Goal: Task Accomplishment & Management: Complete application form

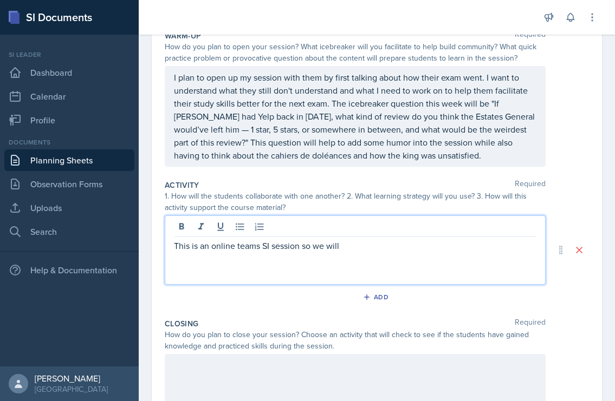
scroll to position [124, 0]
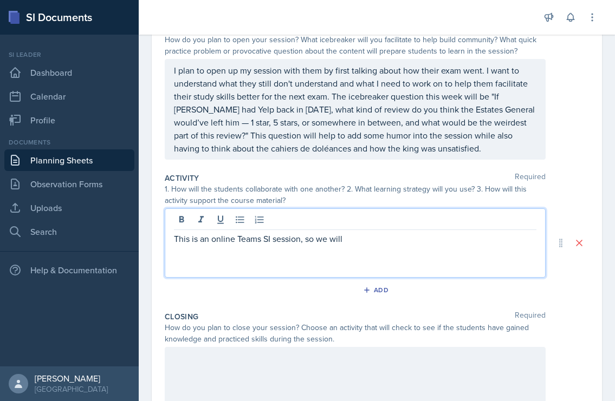
click at [371, 250] on p at bounding box center [355, 251] width 362 height 13
click at [369, 240] on p "This is an online Teams SI session, so we will" at bounding box center [355, 238] width 362 height 13
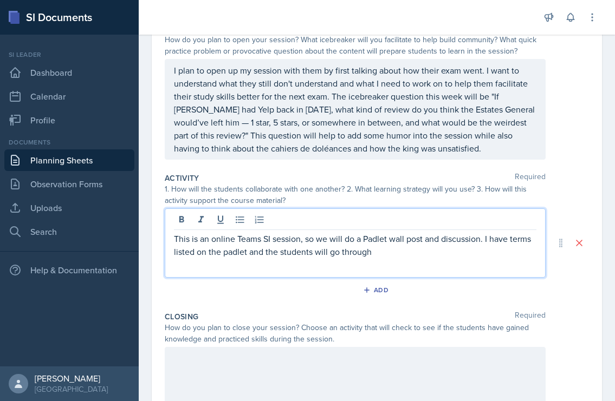
click at [388, 253] on p "This is an online Teams SI session, so we will do a Padlet wall post and discus…" at bounding box center [355, 245] width 362 height 26
click at [438, 262] on p at bounding box center [355, 264] width 362 height 13
click at [432, 255] on p "This is an online Teams SI session, so we will do a Padlet wall post and discus…" at bounding box center [355, 245] width 362 height 26
click at [521, 251] on p "This is an online Teams SI session, so we will do a Padlet wall post and discus…" at bounding box center [355, 245] width 362 height 26
click at [517, 255] on p "This is an online Teams SI session, so we will do a Padlet wall post and discus…" at bounding box center [355, 245] width 362 height 26
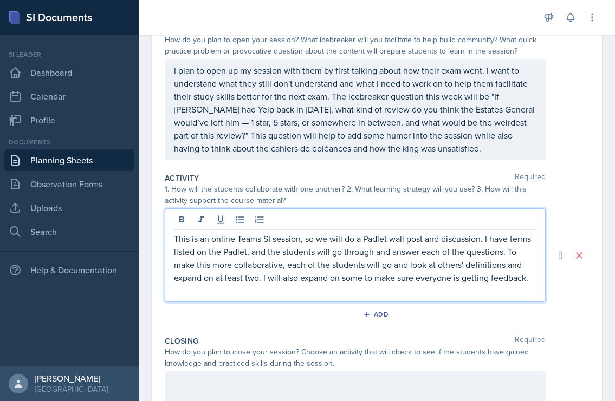
click at [533, 278] on p "This is an online Teams SI session, so we will do a Padlet wall post and discus…" at bounding box center [355, 258] width 362 height 52
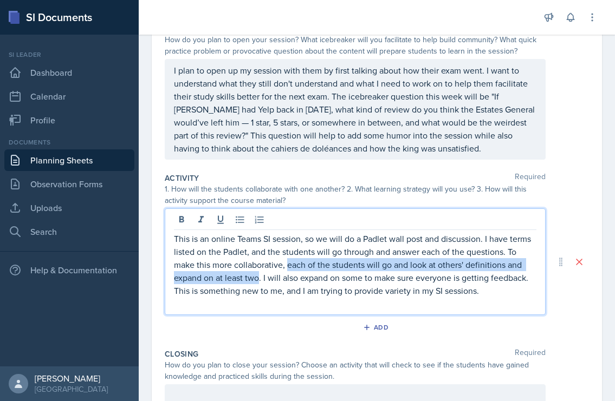
drag, startPoint x: 260, startPoint y: 280, endPoint x: 286, endPoint y: 267, distance: 29.3
click at [286, 267] on p "This is an online Teams SI session, so we will do a Padlet wall post and discus…" at bounding box center [355, 264] width 362 height 65
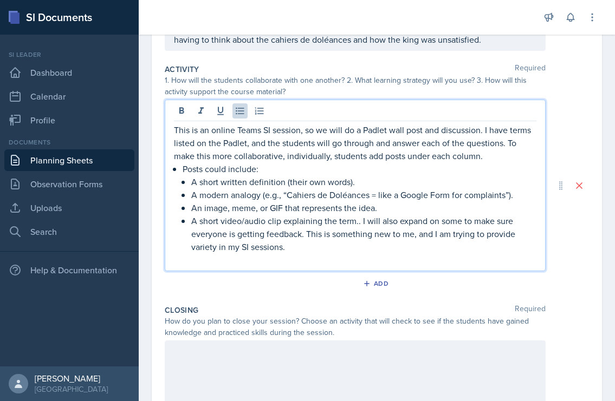
scroll to position [235, 0]
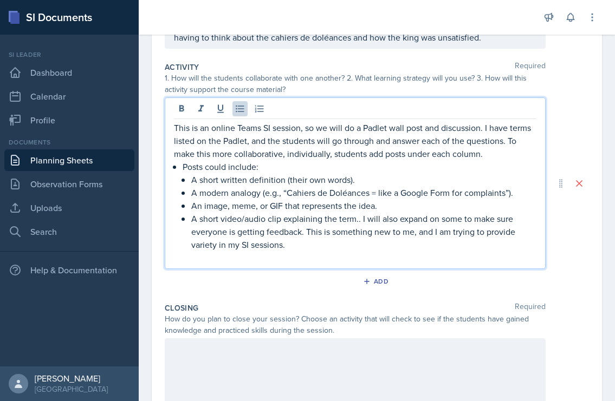
click at [348, 250] on p "A short video/audio clip explaining the term.. I will also expand on some to ma…" at bounding box center [363, 231] width 345 height 39
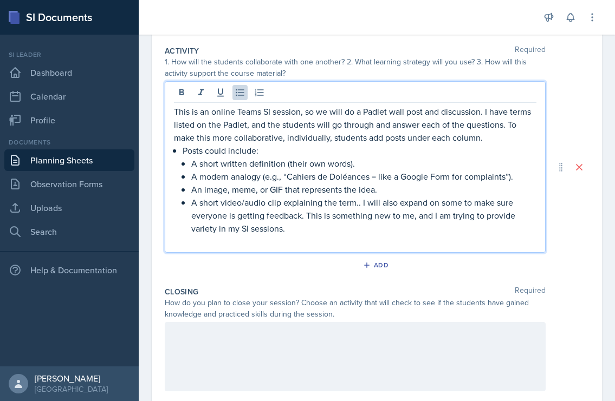
click at [434, 229] on p "A short video/audio clip explaining the term.. I will also expand on some to ma…" at bounding box center [363, 215] width 345 height 39
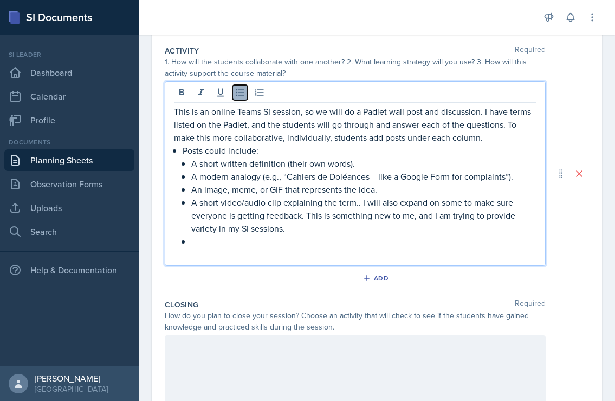
click at [238, 99] on button at bounding box center [239, 92] width 15 height 15
click at [237, 95] on icon at bounding box center [239, 92] width 11 height 11
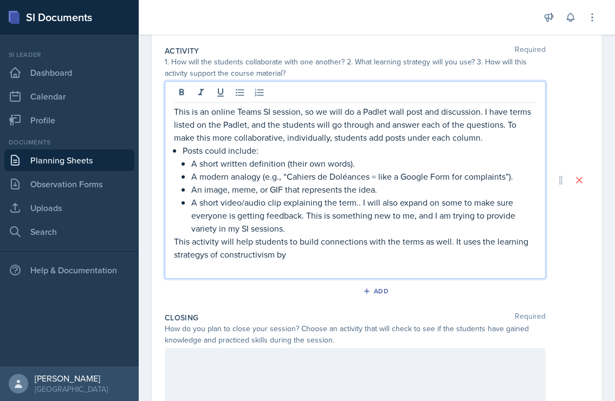
click at [427, 240] on p "This activity will help students to build connections with the terms as well. I…" at bounding box center [355, 248] width 362 height 26
click at [410, 256] on p "This activity will help students to build connections with the terms as well. I…" at bounding box center [355, 248] width 362 height 26
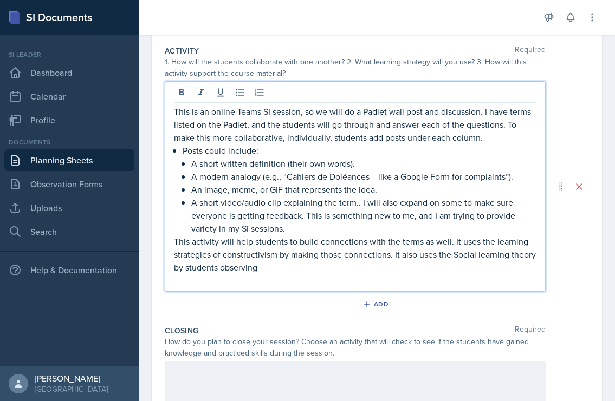
click at [423, 273] on p "This activity will help students to build connections with the terms as well. I…" at bounding box center [355, 254] width 362 height 39
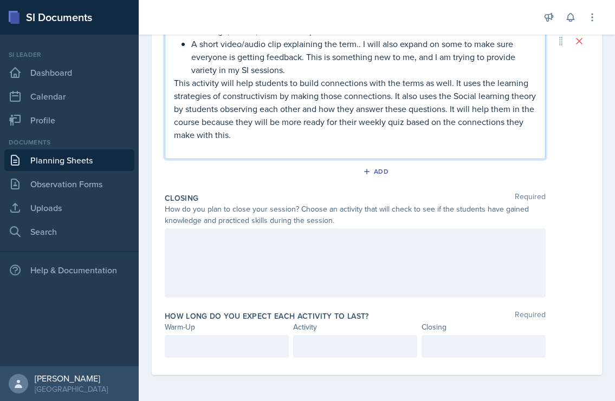
click at [382, 257] on div at bounding box center [355, 263] width 381 height 69
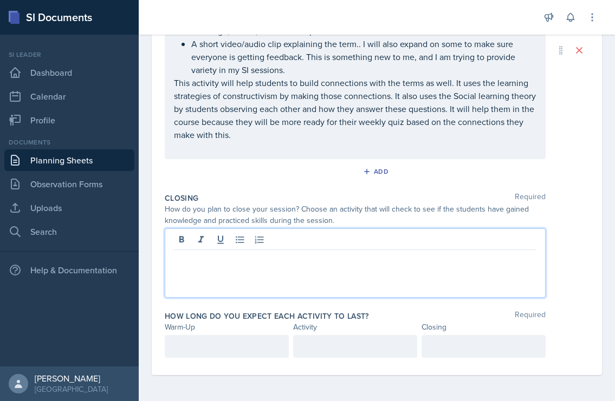
scroll to position [391, 0]
click at [341, 347] on p at bounding box center [355, 346] width 106 height 13
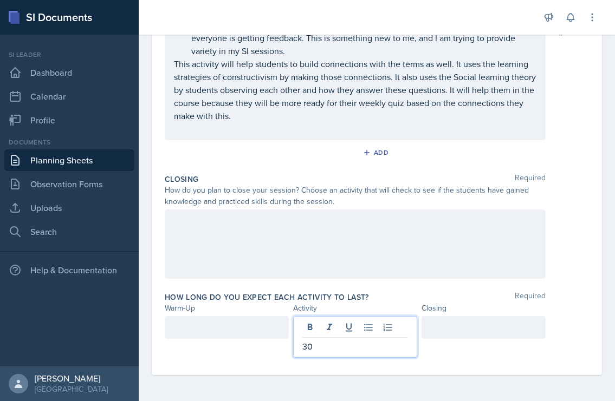
click at [239, 330] on div at bounding box center [227, 327] width 124 height 23
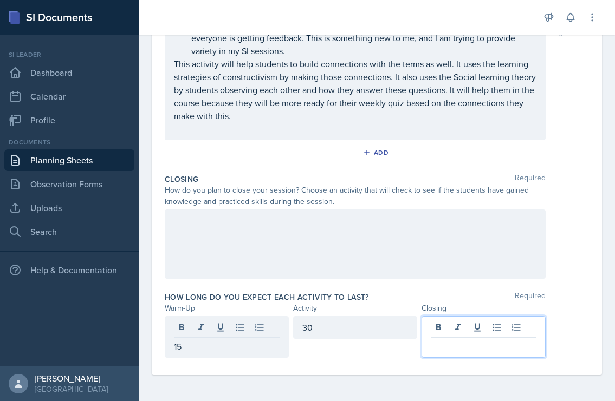
click at [482, 332] on div at bounding box center [483, 337] width 124 height 42
click at [388, 240] on div at bounding box center [355, 244] width 381 height 69
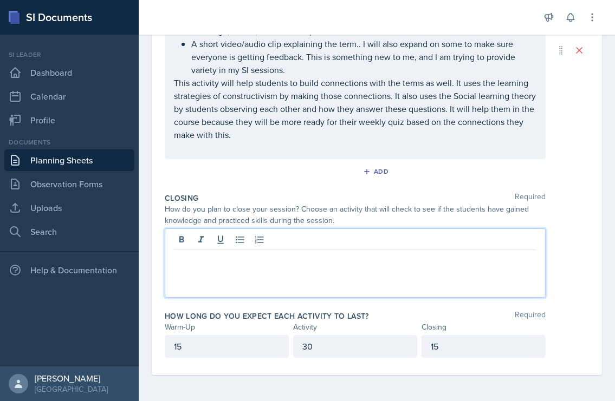
scroll to position [391, 0]
click at [436, 264] on p "For our closing activity, we will practice maps using the app Seterra." at bounding box center [355, 258] width 362 height 13
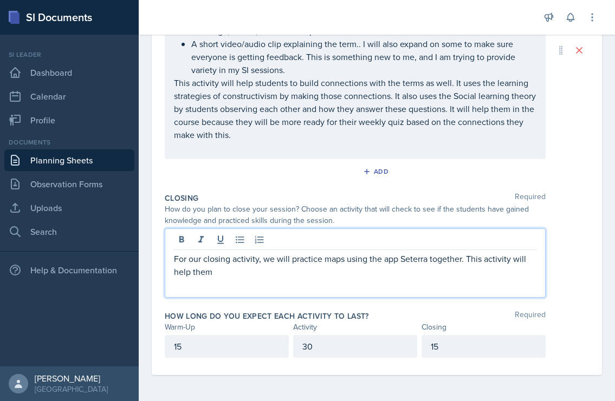
click at [399, 271] on p "For our closing activity, we will practice maps using the app Seterra together.…" at bounding box center [355, 265] width 362 height 26
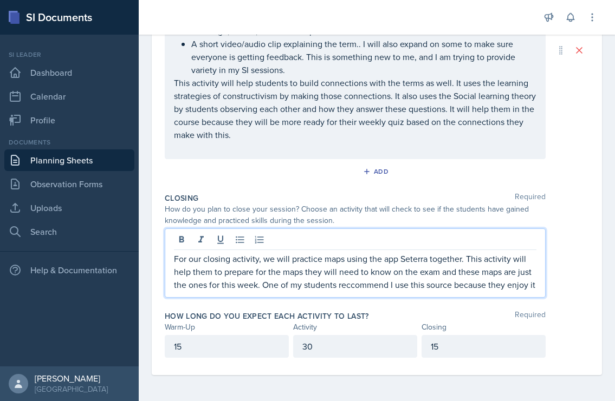
scroll to position [402, 0]
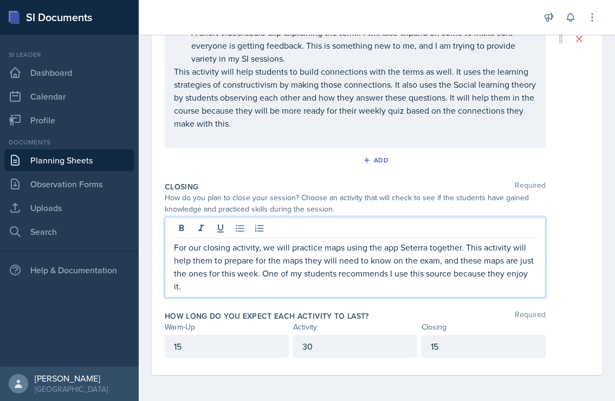
click at [434, 272] on p "For our closing activity, we will practice maps using the app Seterra together.…" at bounding box center [355, 267] width 362 height 52
click at [428, 281] on p "For our closing activity, we will practice maps using the app Seterra together.…" at bounding box center [355, 267] width 362 height 52
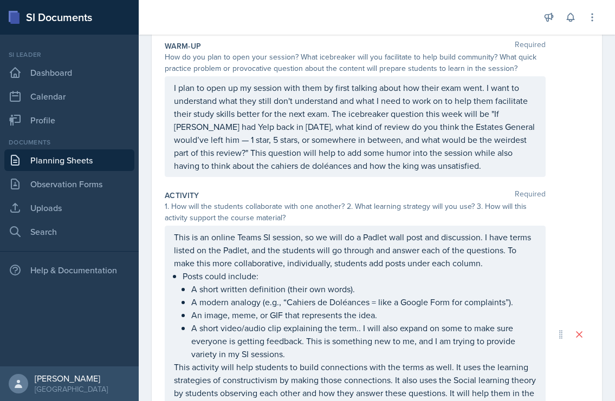
scroll to position [45, 0]
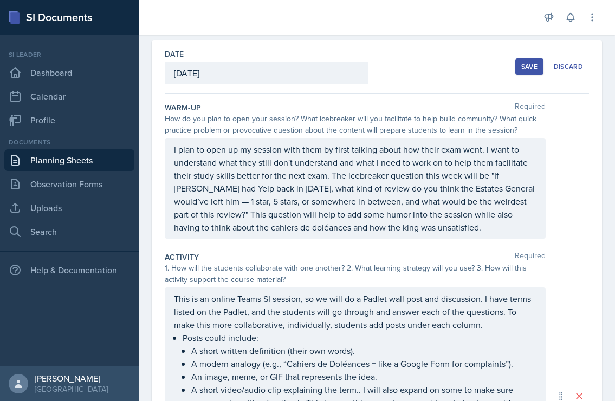
click at [525, 70] on div "Save" at bounding box center [529, 66] width 16 height 9
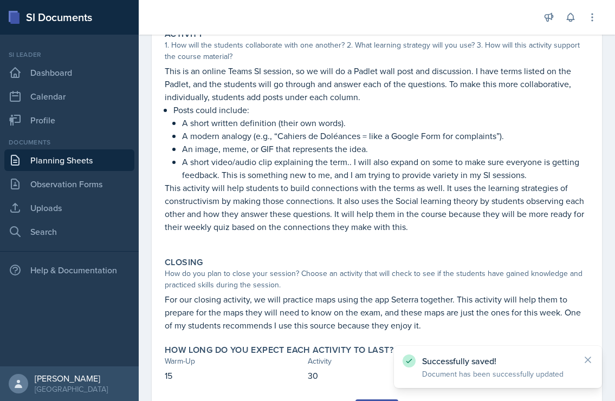
scroll to position [295, 0]
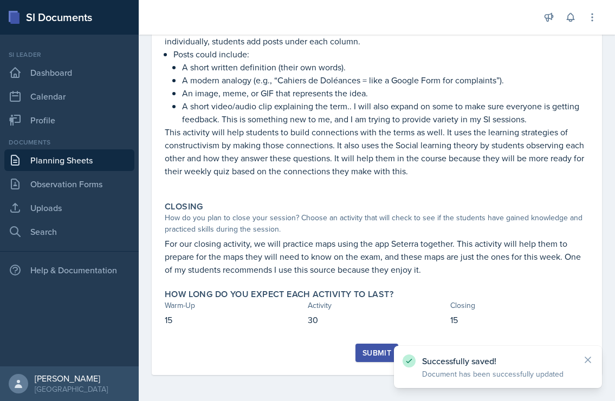
click at [370, 350] on div "Submit" at bounding box center [376, 353] width 29 height 9
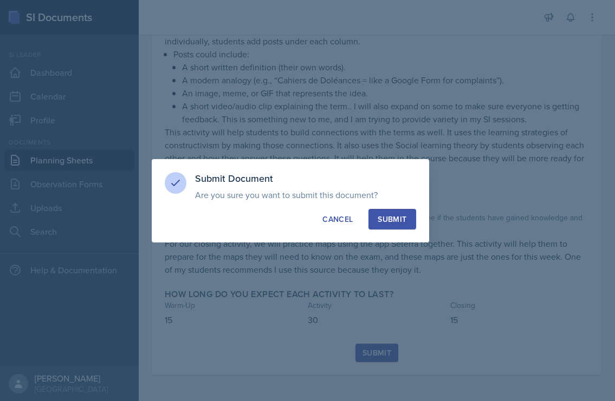
click at [399, 210] on button "Submit" at bounding box center [391, 219] width 47 height 21
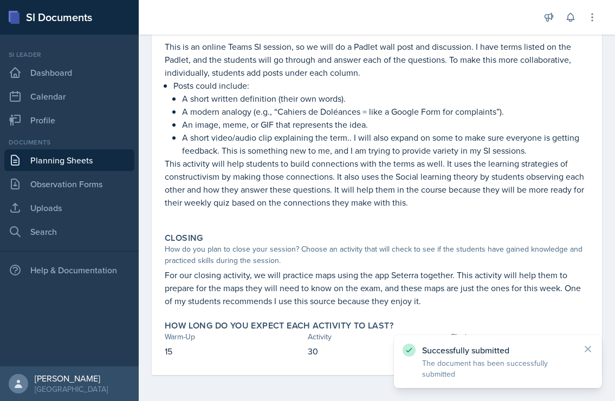
scroll to position [264, 0]
click at [71, 185] on link "Observation Forms" at bounding box center [69, 184] width 130 height 22
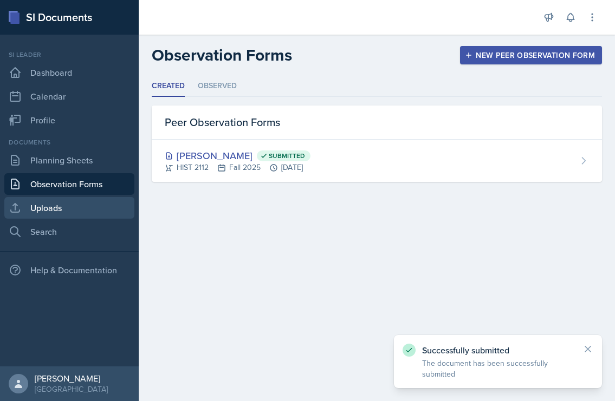
click at [71, 215] on link "Uploads" at bounding box center [69, 208] width 130 height 22
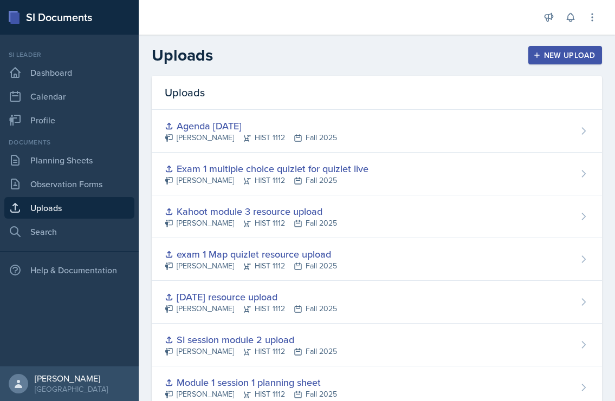
click at [546, 55] on div "New Upload" at bounding box center [565, 55] width 60 height 9
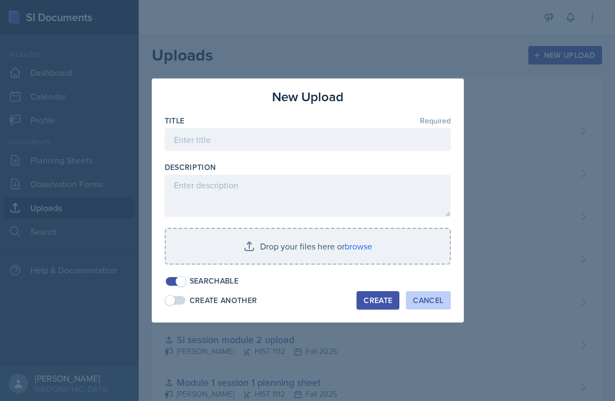
click at [426, 302] on div "Cancel" at bounding box center [428, 300] width 30 height 9
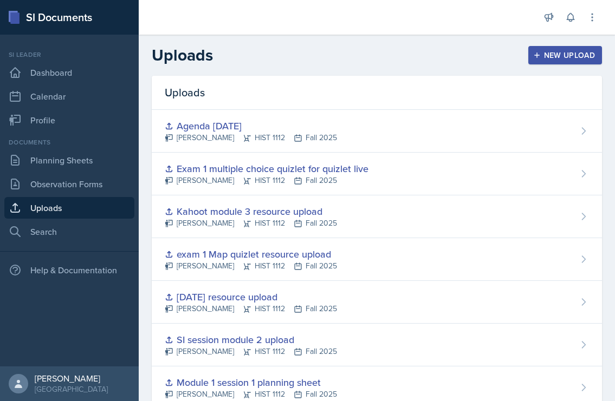
click at [582, 52] on div "New Upload" at bounding box center [565, 55] width 60 height 9
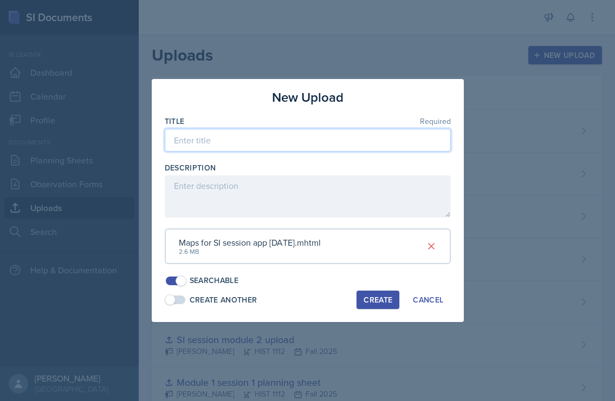
click at [309, 140] on input at bounding box center [308, 140] width 286 height 23
type input "Map resource [DATE]"
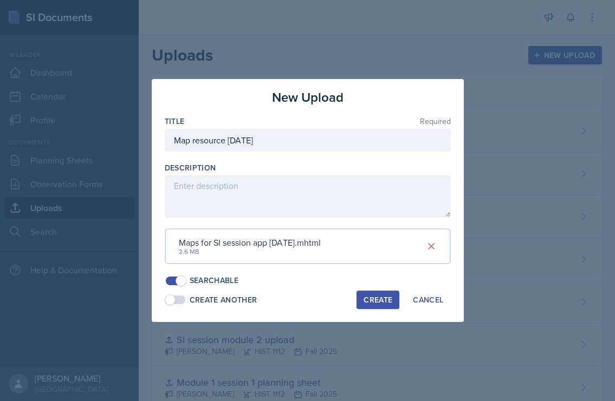
click at [375, 301] on div "Create" at bounding box center [377, 300] width 29 height 9
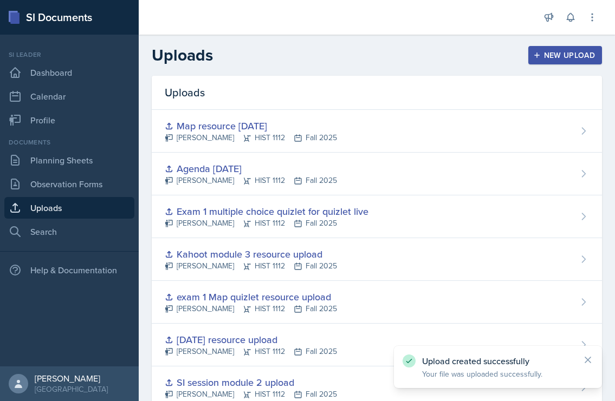
click at [546, 59] on div "New Upload" at bounding box center [565, 55] width 60 height 9
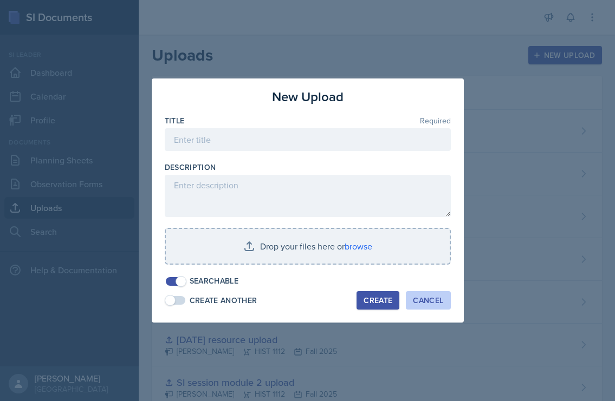
click at [411, 302] on button "Cancel" at bounding box center [428, 300] width 44 height 18
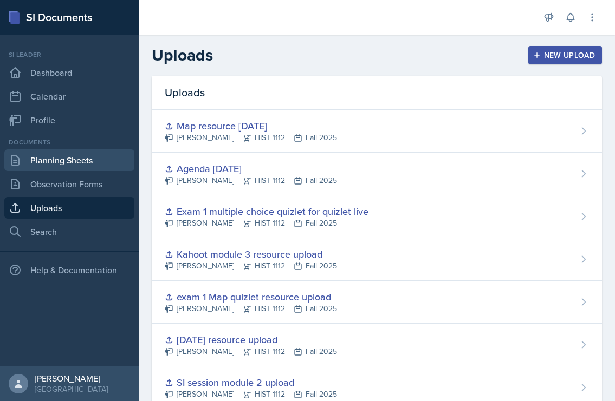
click at [87, 160] on link "Planning Sheets" at bounding box center [69, 160] width 130 height 22
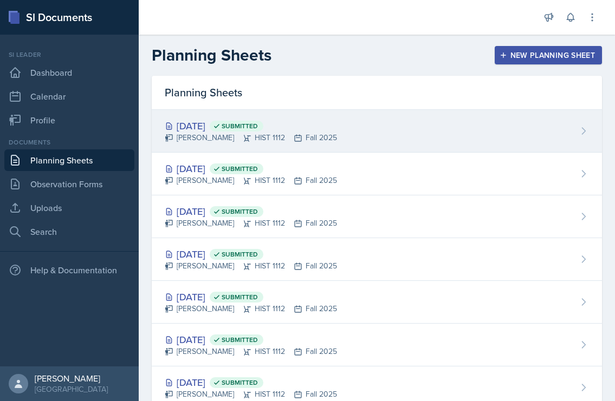
click at [243, 140] on icon at bounding box center [247, 138] width 9 height 9
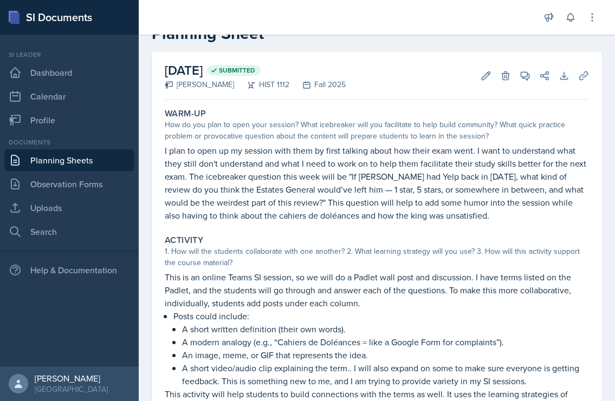
scroll to position [34, 0]
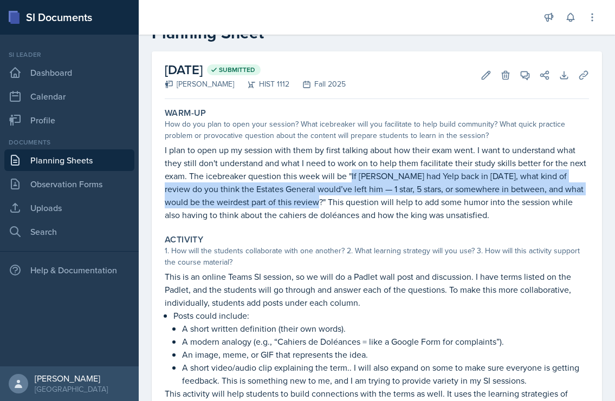
drag, startPoint x: 351, startPoint y: 176, endPoint x: 286, endPoint y: 203, distance: 70.9
click at [286, 203] on p "I plan to open up my session with them by first talking about how their exam we…" at bounding box center [377, 182] width 424 height 78
copy p "If [PERSON_NAME] had Yelp back in [DATE], what kind of review do you think the …"
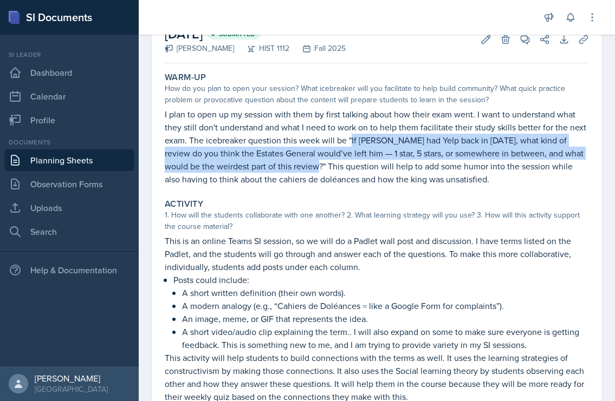
scroll to position [80, 0]
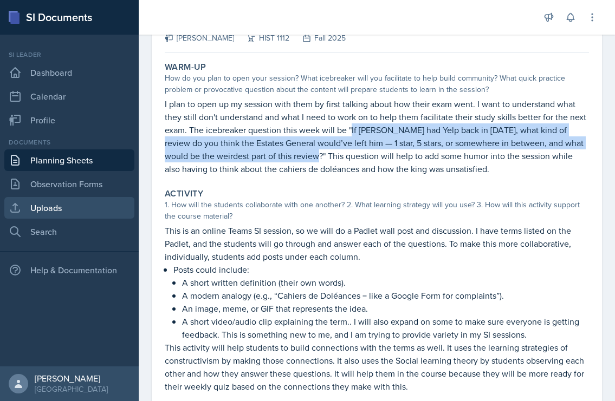
click at [83, 205] on link "Uploads" at bounding box center [69, 208] width 130 height 22
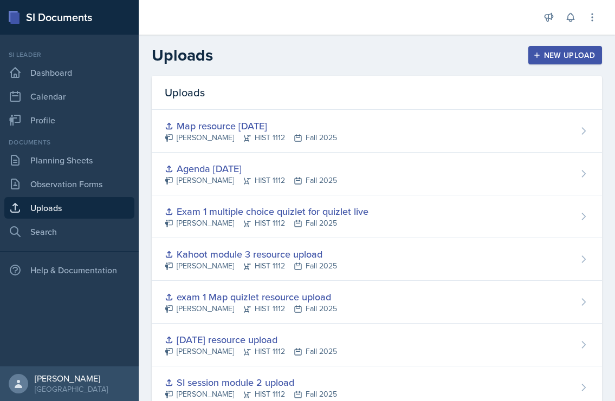
click at [550, 59] on div "New Upload" at bounding box center [565, 55] width 60 height 9
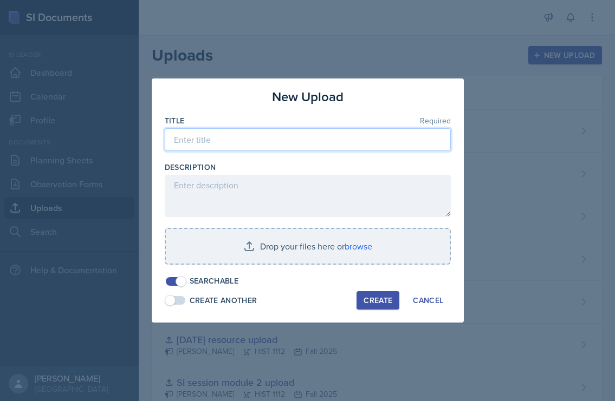
click at [272, 139] on input at bounding box center [308, 139] width 286 height 23
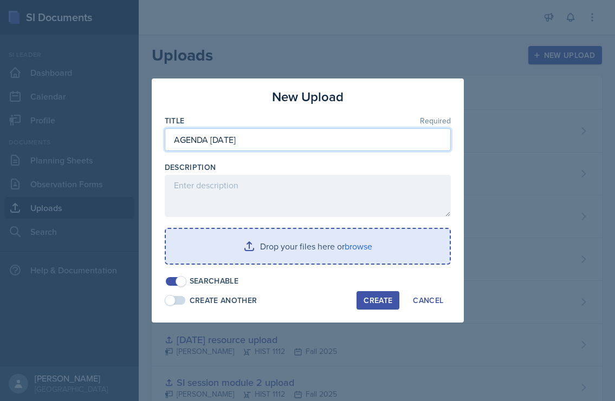
type input "AGENDA [DATE]"
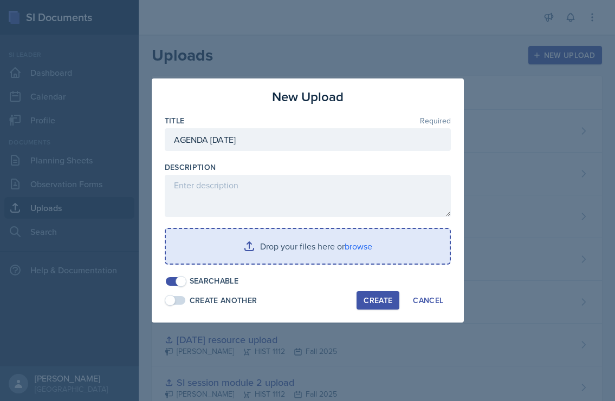
click at [349, 252] on input "file" at bounding box center [308, 246] width 284 height 35
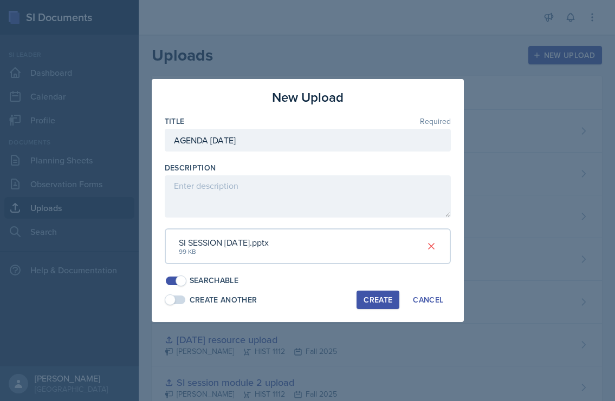
click at [358, 299] on button "Create" at bounding box center [377, 300] width 43 height 18
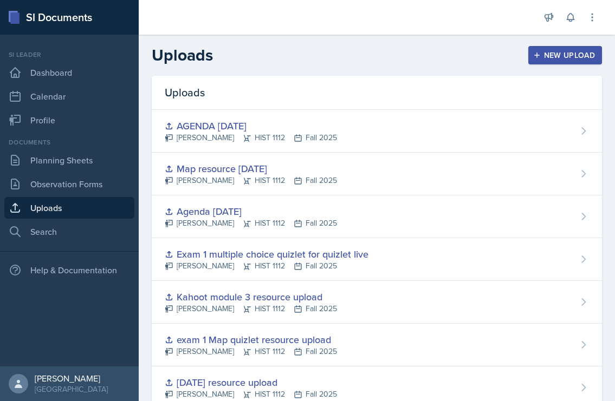
click at [552, 51] on div "New Upload" at bounding box center [565, 55] width 60 height 9
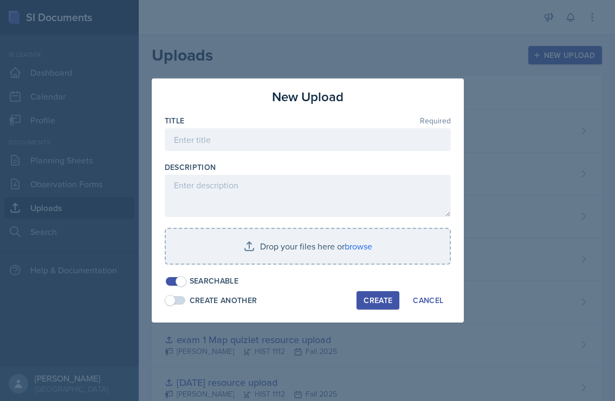
click at [552, 51] on div at bounding box center [307, 200] width 615 height 401
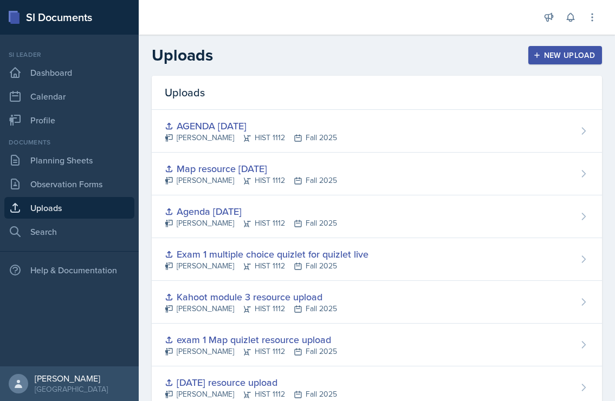
click at [550, 56] on div "New Upload" at bounding box center [565, 55] width 60 height 9
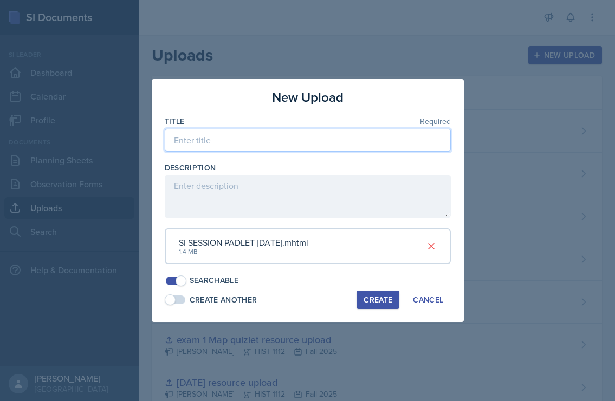
click at [262, 143] on input at bounding box center [308, 140] width 286 height 23
type input "PADLET [DATE]"
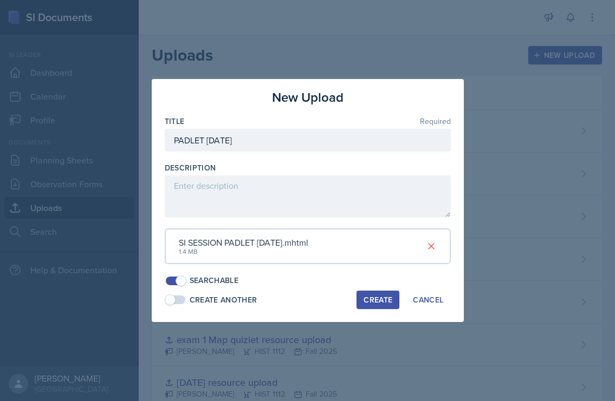
click at [386, 303] on div "Create" at bounding box center [377, 300] width 29 height 9
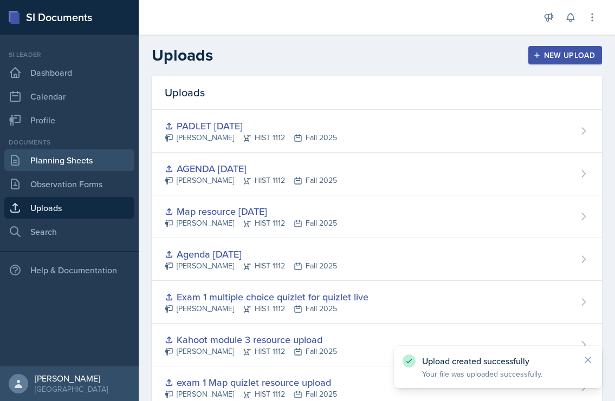
click at [88, 156] on link "Planning Sheets" at bounding box center [69, 160] width 130 height 22
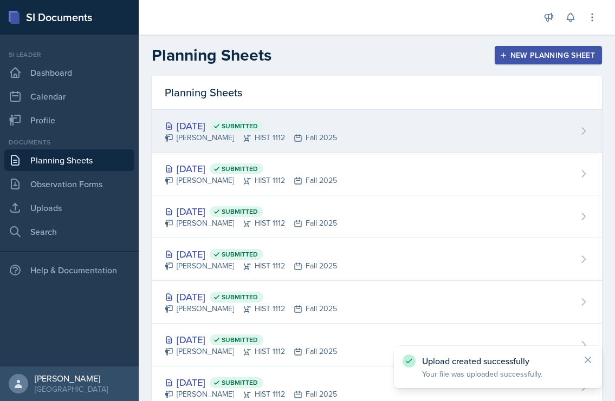
click at [267, 143] on div "[DATE] Submitted [PERSON_NAME] HIST 1112 Fall 2025" at bounding box center [377, 131] width 450 height 43
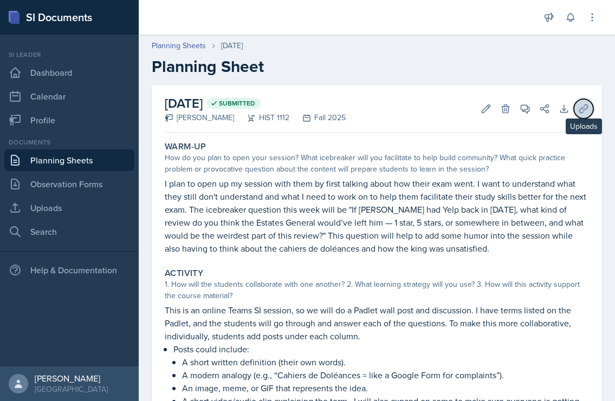
click at [581, 103] on icon at bounding box center [583, 108] width 11 height 11
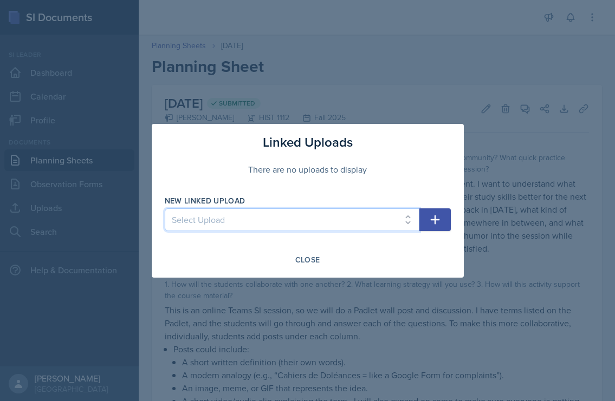
click at [370, 219] on select "Select Upload Session 2 planning sheet module 1 Session 2 planning sheet module…" at bounding box center [292, 219] width 254 height 23
select select "18995cf7-517d-45b2-b727-59810356f5c1"
click at [165, 208] on select "Select Upload Session 2 planning sheet module 1 Session 2 planning sheet module…" at bounding box center [292, 219] width 254 height 23
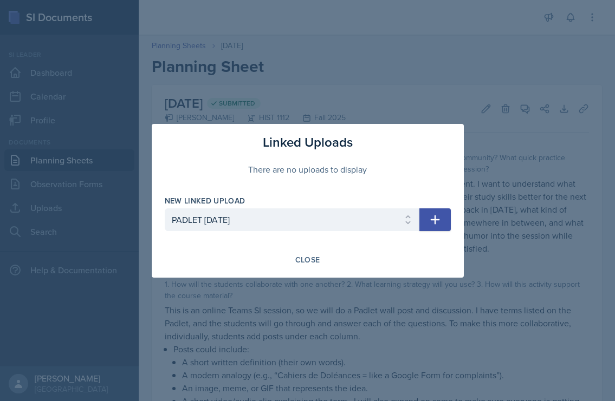
click at [436, 221] on icon "button" at bounding box center [434, 219] width 13 height 13
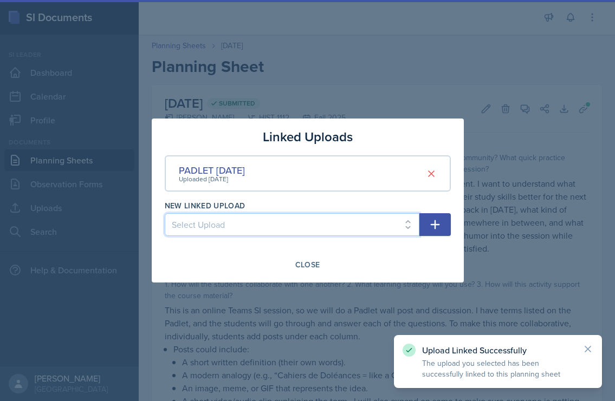
click at [389, 225] on select "Select Upload Session 2 planning sheet module 1 Session 2 planning sheet module…" at bounding box center [292, 224] width 254 height 23
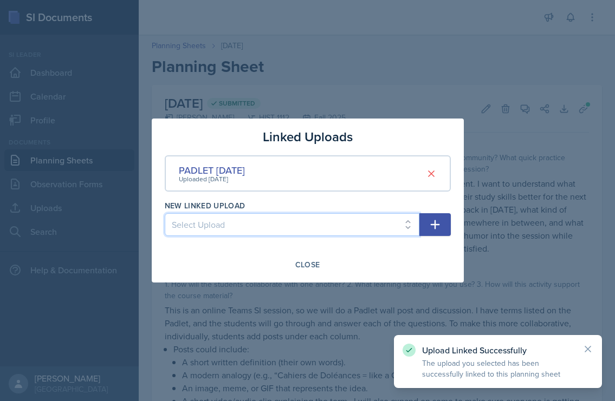
select select "130387da-0e6d-4a0a-a88b-39d74dc94d3e"
click at [165, 213] on select "Select Upload Session 2 planning sheet module 1 Session 2 planning sheet module…" at bounding box center [292, 224] width 254 height 23
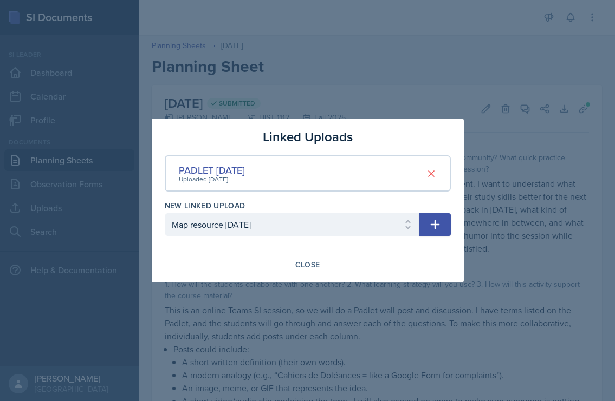
click at [433, 223] on icon "button" at bounding box center [434, 224] width 13 height 13
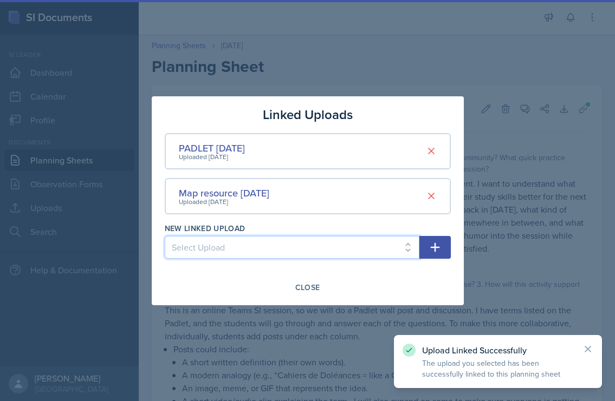
click at [350, 245] on select "Select Upload Session 2 planning sheet module 1 Session 2 planning sheet module…" at bounding box center [292, 247] width 254 height 23
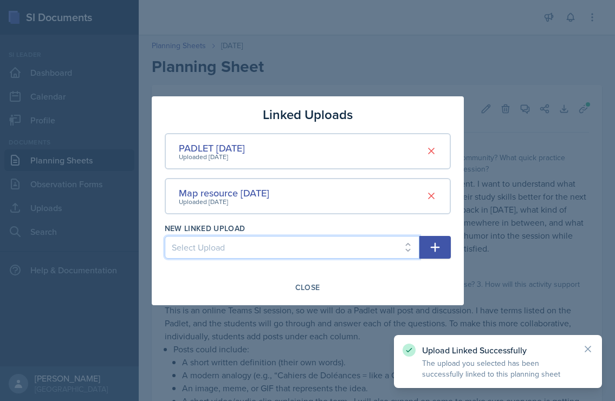
select select "95997359-916a-4476-a659-0a0358efeccd"
click at [165, 236] on select "Select Upload Session 2 planning sheet module 1 Session 2 planning sheet module…" at bounding box center [292, 247] width 254 height 23
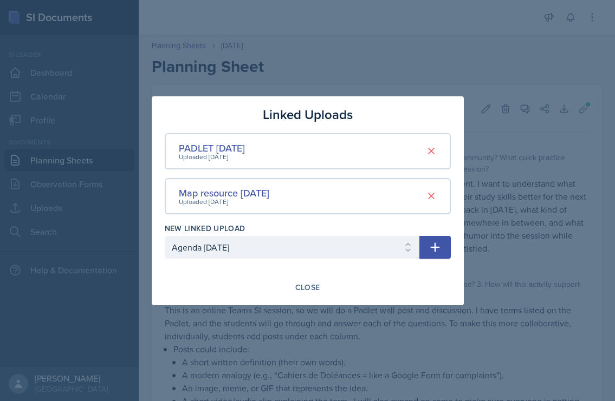
click at [432, 244] on icon "button" at bounding box center [434, 247] width 13 height 13
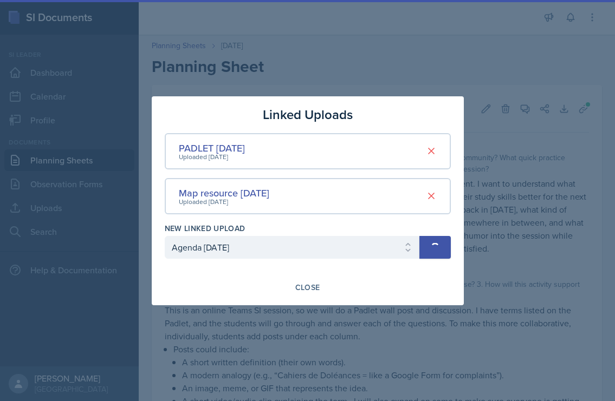
select select
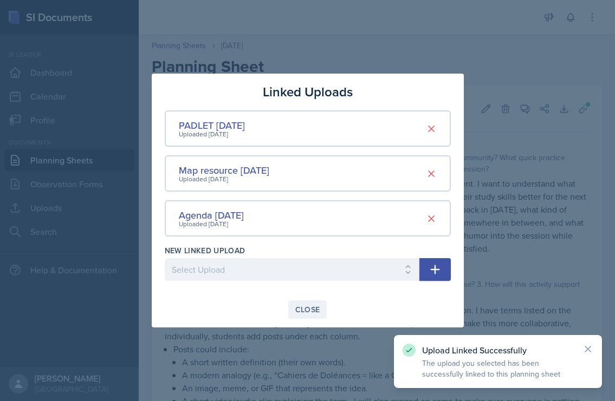
click at [305, 306] on div "Close" at bounding box center [307, 309] width 25 height 9
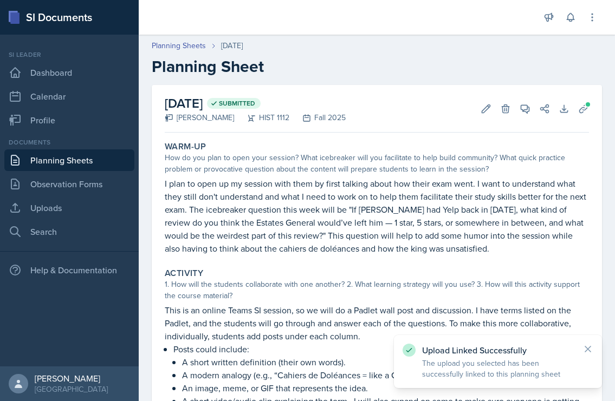
click at [90, 168] on link "Planning Sheets" at bounding box center [69, 160] width 130 height 22
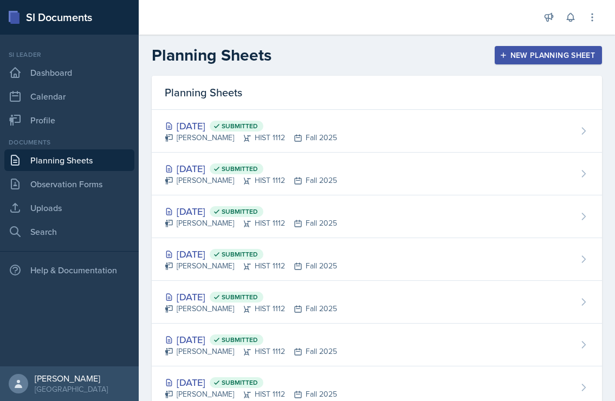
click at [514, 56] on div "New Planning Sheet" at bounding box center [547, 55] width 93 height 9
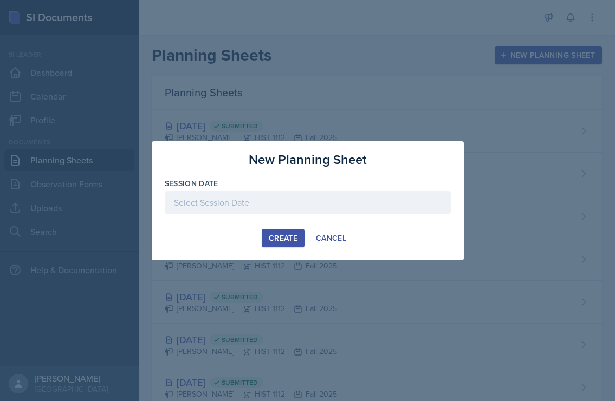
click at [303, 214] on div at bounding box center [308, 219] width 286 height 11
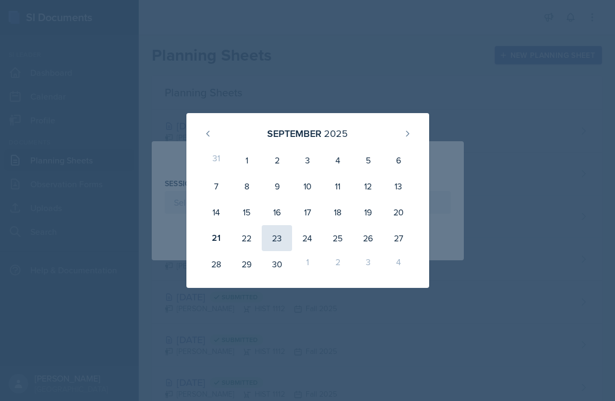
click at [278, 237] on div "23" at bounding box center [277, 238] width 30 height 26
type input "[DATE]"
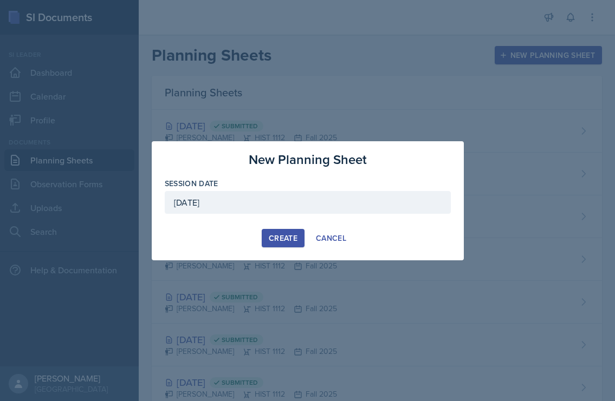
click at [281, 238] on div "Create" at bounding box center [283, 238] width 29 height 9
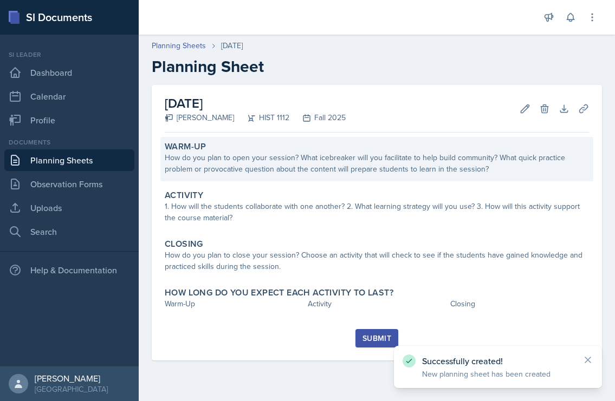
click at [261, 169] on div "How do you plan to open your session? What icebreaker will you facilitate to he…" at bounding box center [377, 163] width 424 height 23
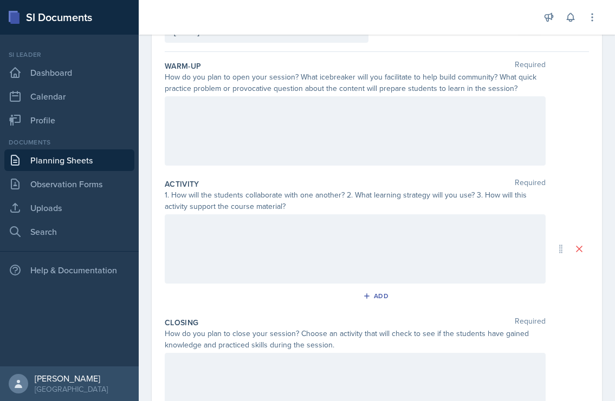
click at [238, 147] on div at bounding box center [355, 130] width 381 height 69
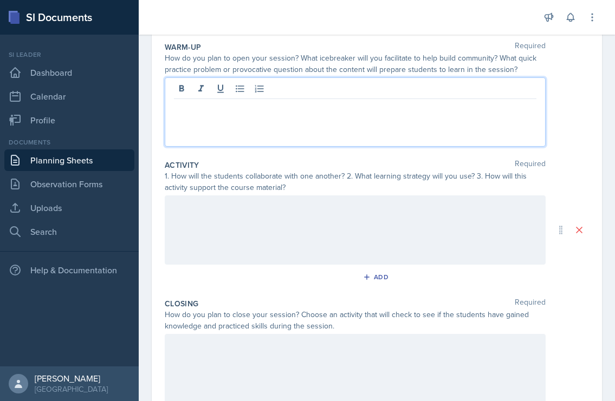
scroll to position [78, 0]
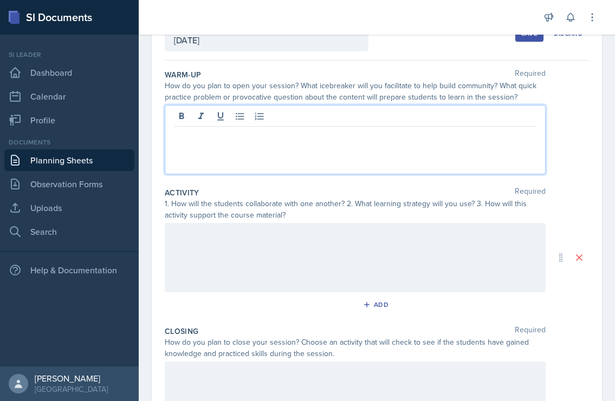
paste div
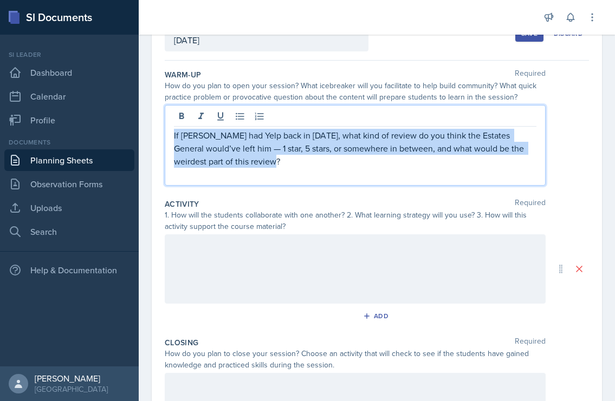
drag, startPoint x: 260, startPoint y: 159, endPoint x: 172, endPoint y: 132, distance: 92.8
click at [172, 132] on div "If [PERSON_NAME] had Yelp back in [DATE], what kind of review do you think the …" at bounding box center [355, 145] width 381 height 81
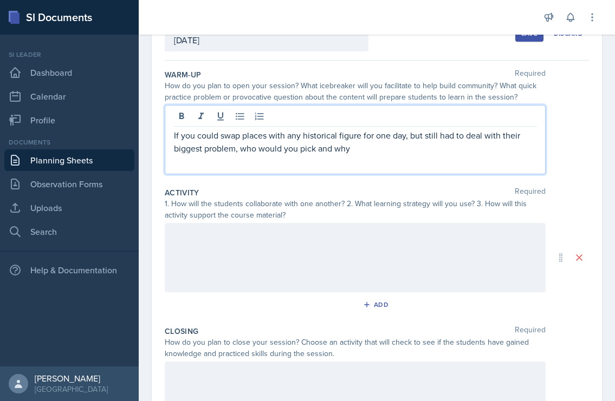
click at [359, 135] on p "If you could swap places with any historical figure for one day, but still had …" at bounding box center [355, 142] width 362 height 26
click at [405, 146] on p "If you could swap places with any historical figure from this module for one da…" at bounding box center [355, 142] width 362 height 26
click at [169, 135] on div "If you could swap places with any historical figure from this module for one da…" at bounding box center [355, 139] width 381 height 69
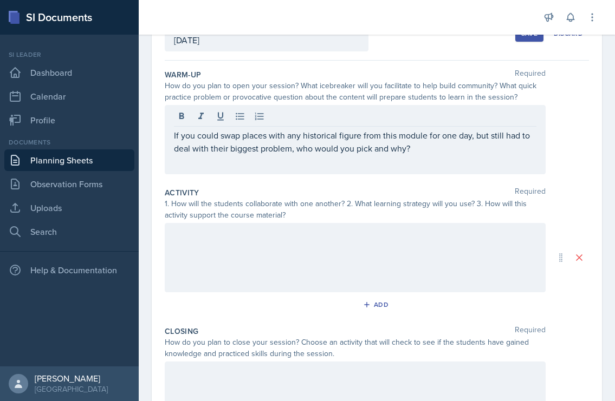
click at [173, 133] on div "If you could swap places with any historical figure from this module for one da…" at bounding box center [355, 139] width 381 height 69
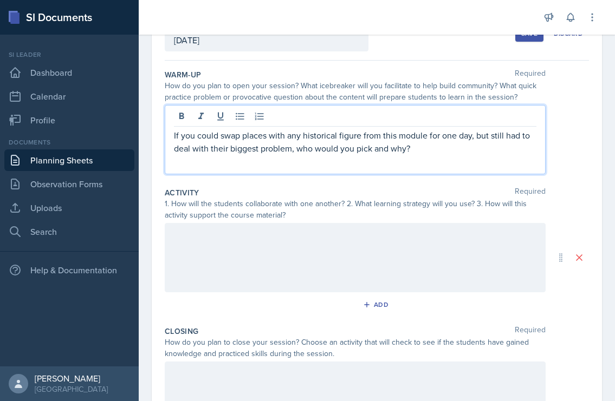
click at [177, 135] on p "If you could swap places with any historical figure from this module for one da…" at bounding box center [355, 142] width 362 height 26
click at [174, 135] on p "If you could swap places with any historical figure from this module for one da…" at bounding box center [355, 142] width 362 height 26
click at [173, 137] on div "If you could swap places with any historical figure from this module for one da…" at bounding box center [355, 139] width 381 height 69
click at [172, 136] on div "If you could swap places with any historical figure from this module for one da…" at bounding box center [355, 139] width 381 height 69
click at [175, 138] on p "If you could swap places with any historical figure from this module for one da…" at bounding box center [355, 142] width 362 height 26
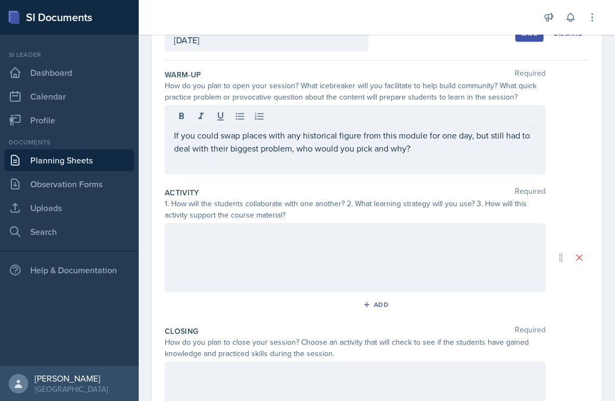
click at [173, 136] on div "If you could swap places with any historical figure from this module for one da…" at bounding box center [355, 139] width 381 height 69
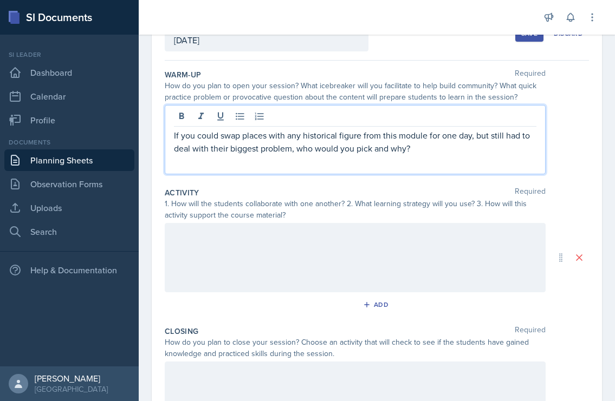
click at [174, 136] on p "If you could swap places with any historical figure from this module for one da…" at bounding box center [355, 142] width 362 height 26
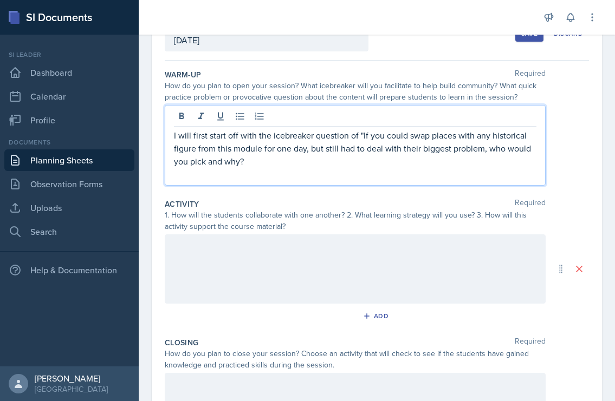
click at [254, 159] on p "I will first start off with the icebreaker question of "If you could swap place…" at bounding box center [355, 148] width 362 height 39
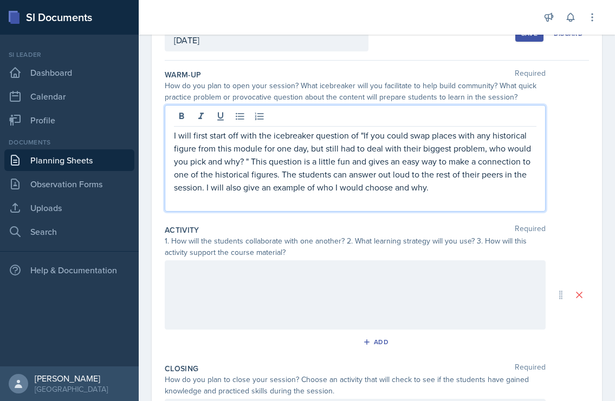
click at [465, 181] on p "I will first start off with the icebreaker question of "If you could swap place…" at bounding box center [355, 161] width 362 height 65
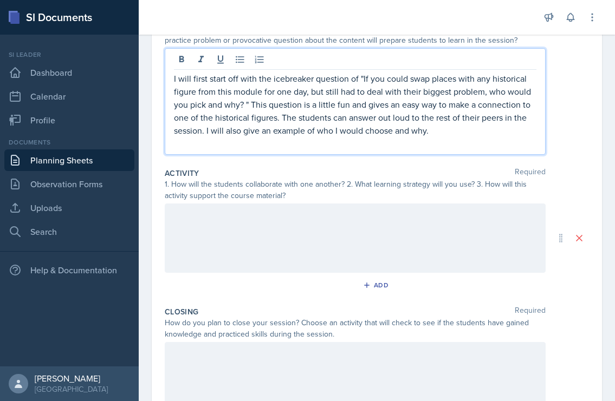
scroll to position [135, 0]
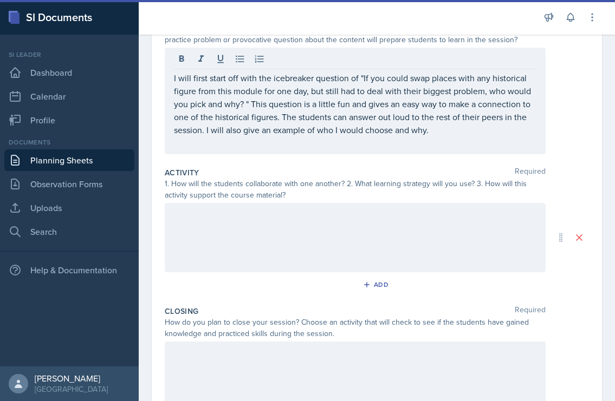
click at [374, 227] on div at bounding box center [355, 237] width 381 height 69
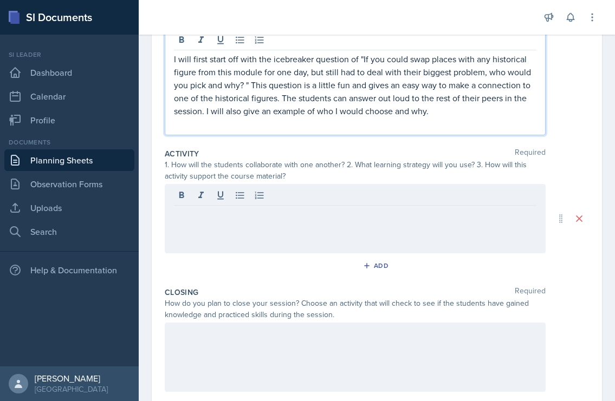
scroll to position [173, 0]
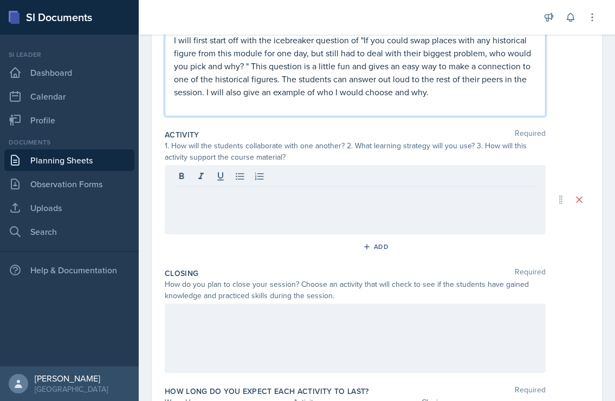
click at [456, 99] on p at bounding box center [355, 105] width 362 height 13
click at [445, 92] on p "I will first start off with the icebreaker question of "If you could swap place…" at bounding box center [355, 66] width 362 height 65
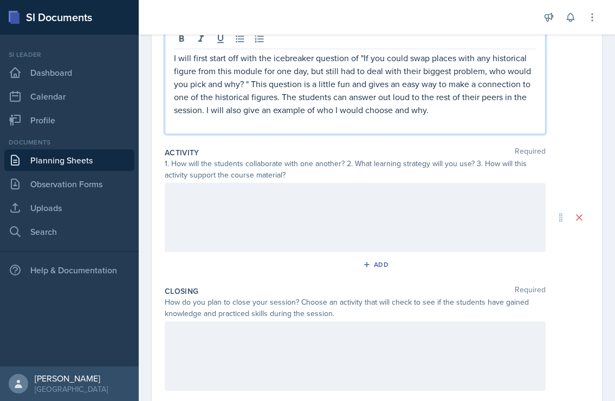
scroll to position [154, 0]
click at [410, 102] on p "I will first start off with the icebreaker question of "If you could swap place…" at bounding box center [355, 85] width 362 height 65
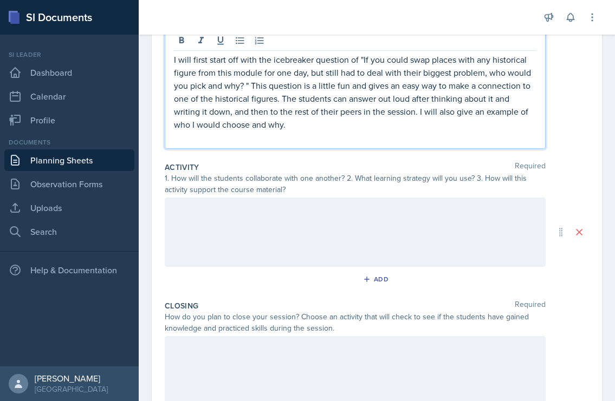
click at [298, 127] on p "I will first start off with the icebreaker question of "If you could swap place…" at bounding box center [355, 92] width 362 height 78
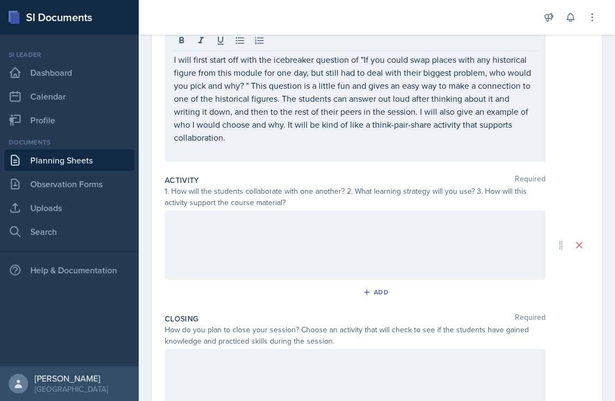
click at [306, 246] on div at bounding box center [355, 245] width 381 height 69
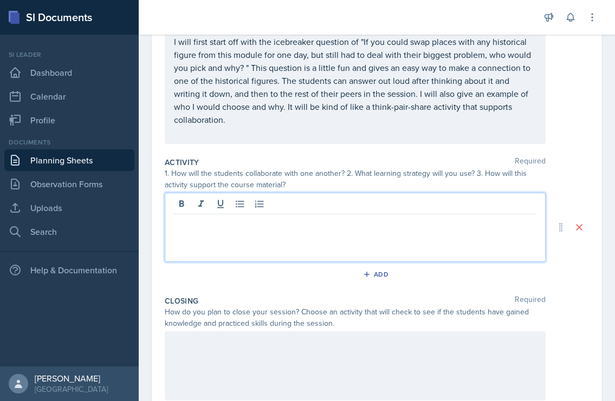
scroll to position [136, 0]
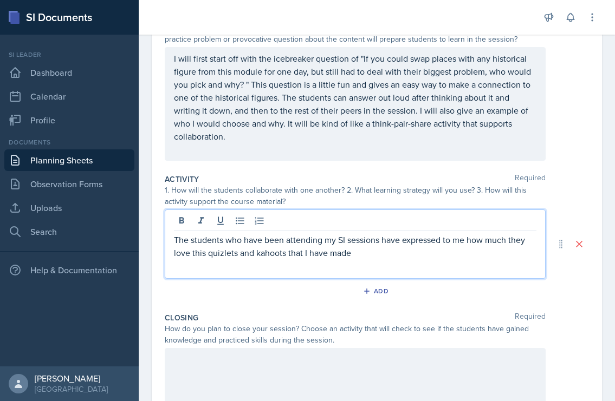
click at [352, 250] on p "The students who have been attending my SI sessions have expressed to me how mu…" at bounding box center [355, 246] width 362 height 26
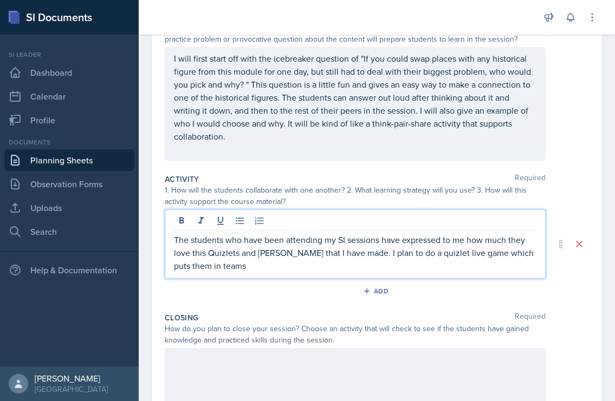
click at [246, 261] on p "The students who have been attending my SI sessions have expressed to me how mu…" at bounding box center [355, 252] width 362 height 39
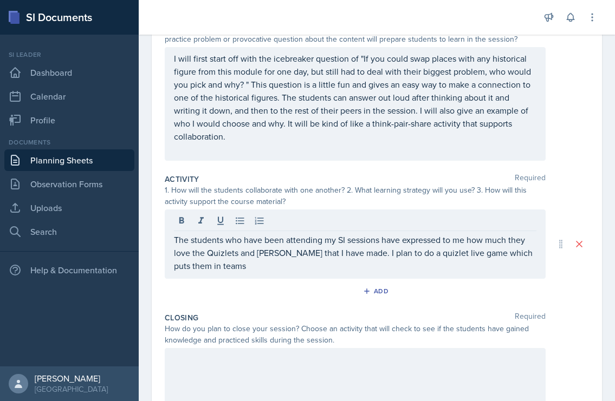
click at [246, 273] on div "The students who have been attending my SI sessions have expressed to me how mu…" at bounding box center [355, 244] width 381 height 69
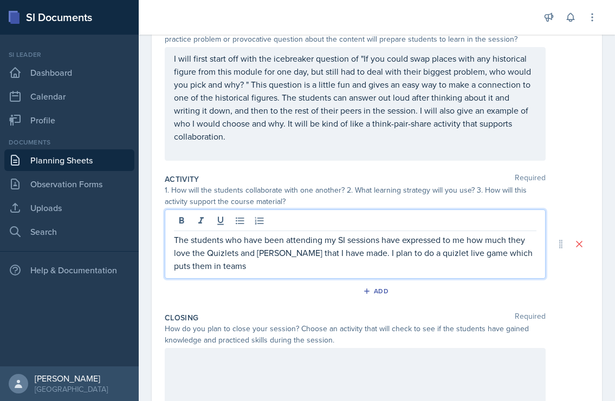
click at [241, 267] on p "The students who have been attending my SI sessions have expressed to me how mu…" at bounding box center [355, 252] width 362 height 39
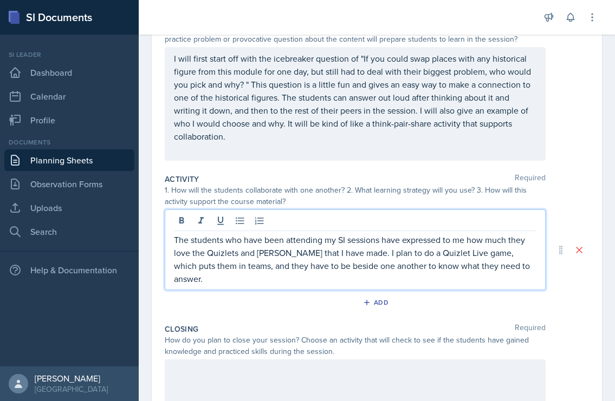
click at [528, 262] on p "The students who have been attending my SI sessions have expressed to me how mu…" at bounding box center [355, 259] width 362 height 52
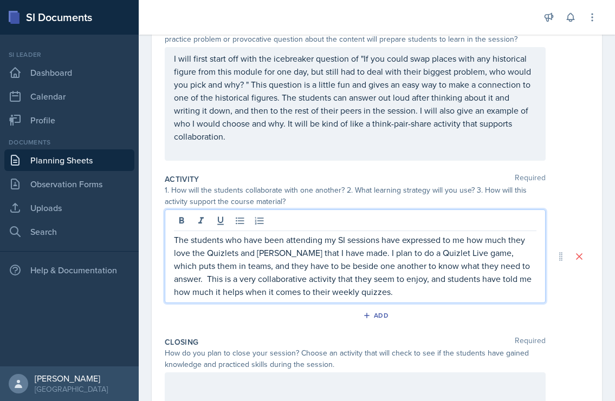
click at [397, 291] on p "The students who have been attending my SI sessions have expressed to me how mu…" at bounding box center [355, 265] width 362 height 65
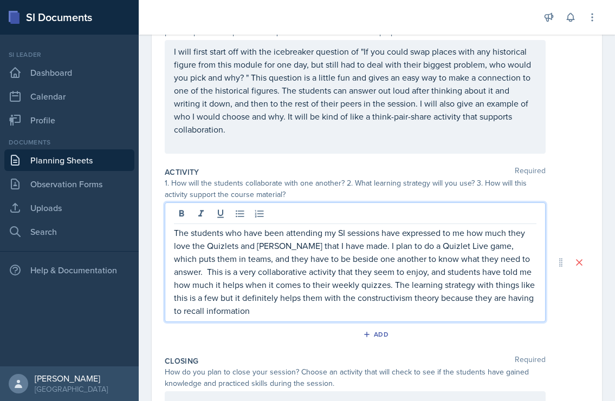
click at [240, 314] on p "The students who have been attending my SI sessions have expressed to me how mu…" at bounding box center [355, 271] width 362 height 91
click at [324, 310] on p "The students who have been attending my SI sessions have expressed to me how mu…" at bounding box center [355, 271] width 362 height 91
click at [447, 306] on p "The students who have been attending my SI sessions have expressed to me how mu…" at bounding box center [355, 271] width 362 height 91
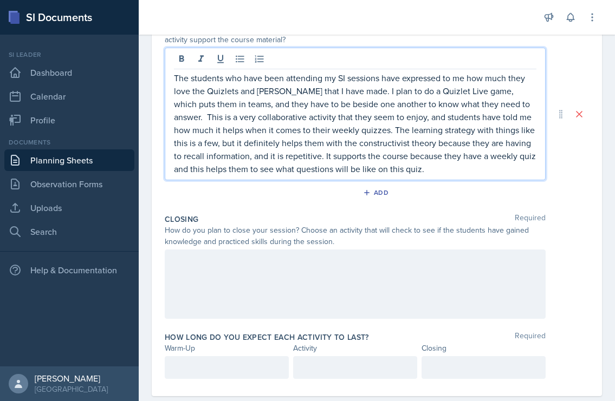
scroll to position [319, 0]
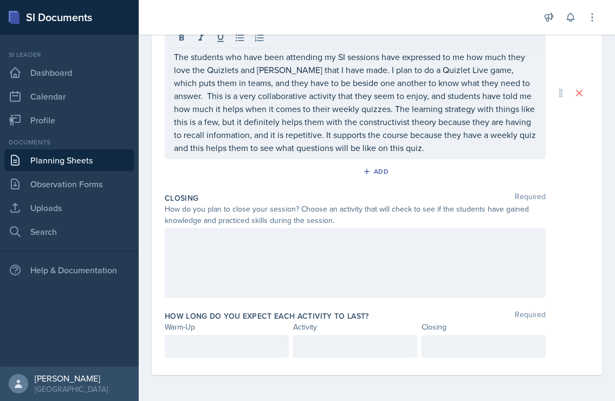
click at [283, 284] on div at bounding box center [355, 263] width 381 height 69
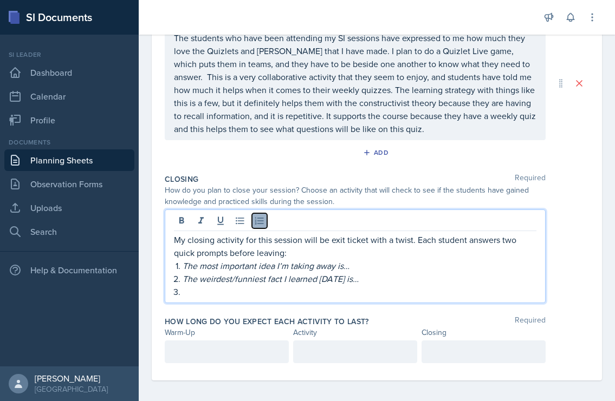
click at [258, 216] on icon at bounding box center [259, 221] width 11 height 11
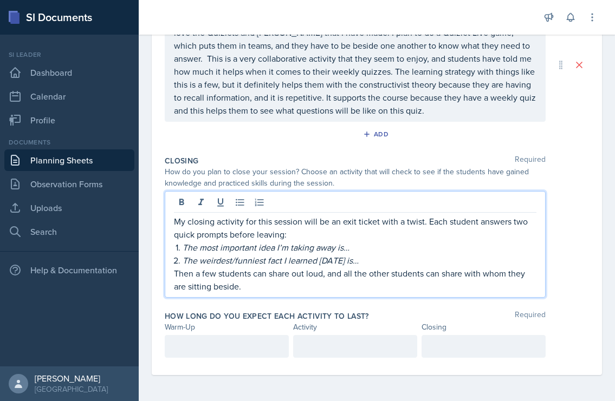
scroll to position [337, 0]
click at [237, 344] on p at bounding box center [227, 346] width 106 height 13
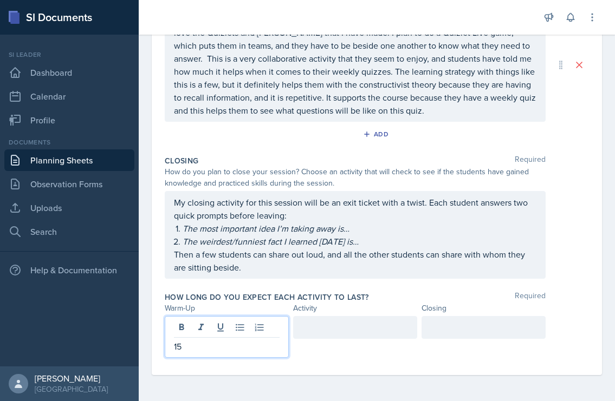
click at [331, 332] on div at bounding box center [355, 327] width 124 height 23
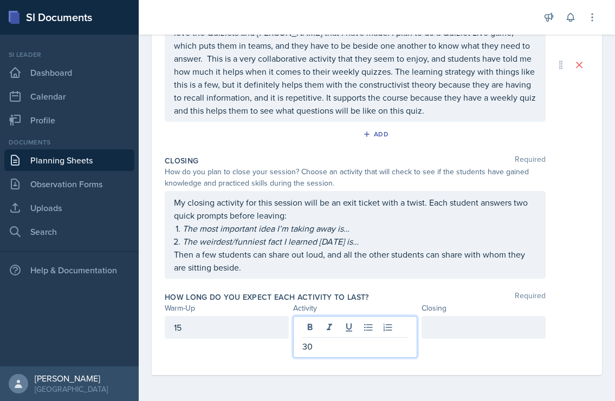
click at [446, 328] on div at bounding box center [483, 327] width 124 height 23
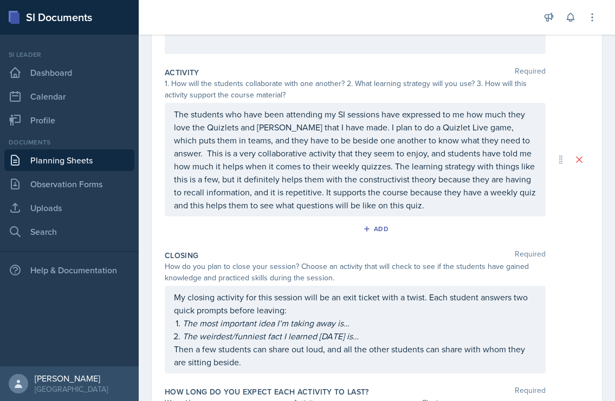
scroll to position [0, 0]
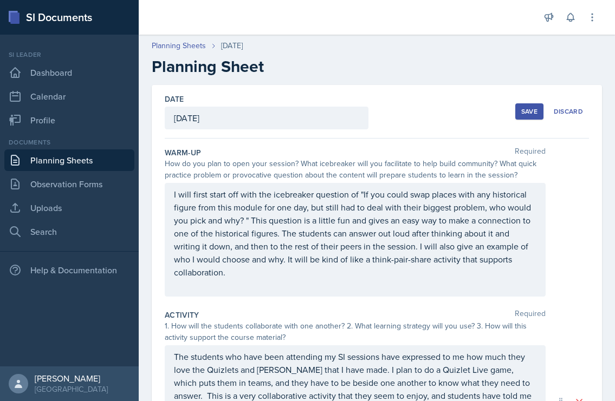
click at [526, 112] on div "Save" at bounding box center [529, 111] width 16 height 9
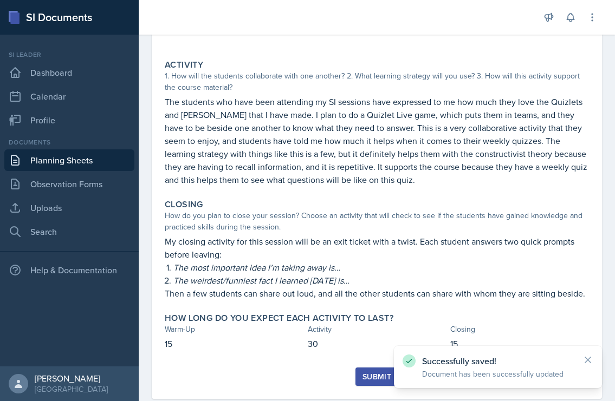
scroll to position [243, 0]
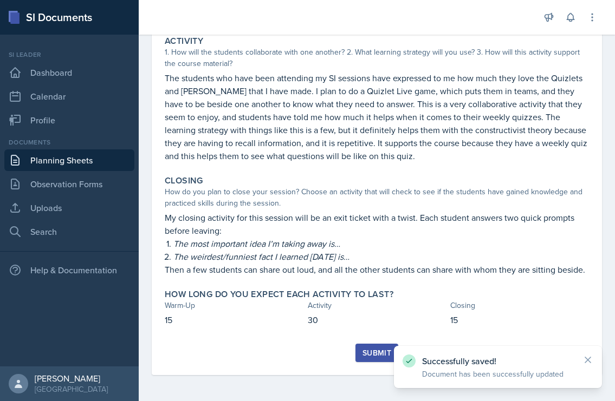
click at [367, 352] on div "Submit" at bounding box center [376, 353] width 29 height 9
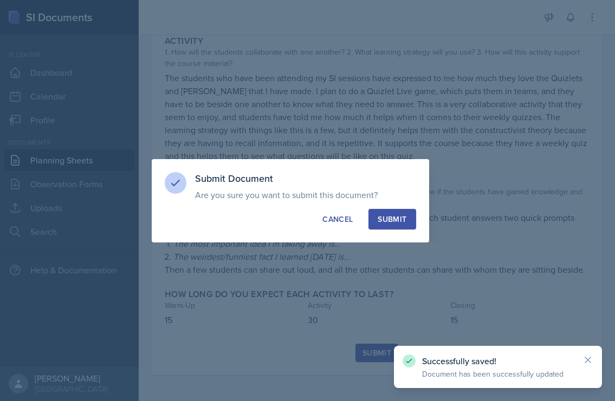
click at [388, 226] on button "Submit" at bounding box center [391, 219] width 47 height 21
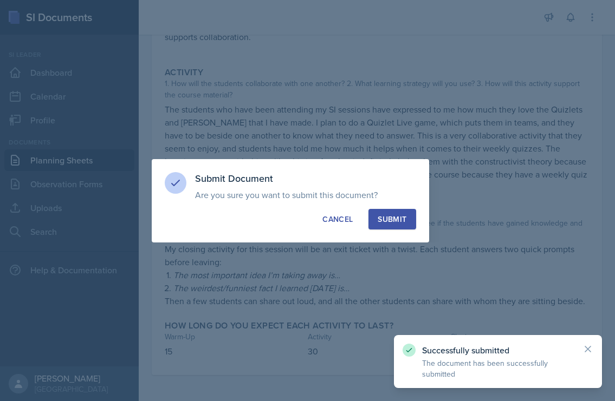
scroll to position [212, 0]
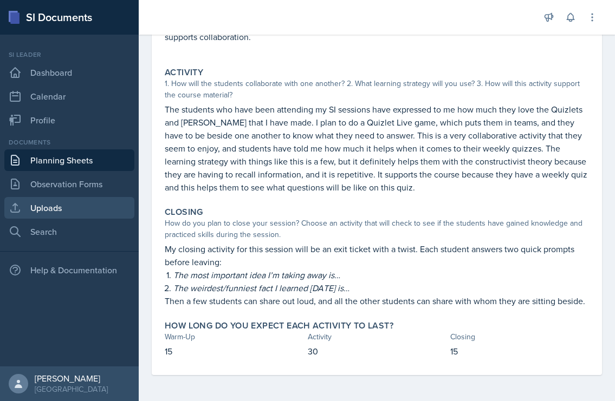
click at [78, 216] on link "Uploads" at bounding box center [69, 208] width 130 height 22
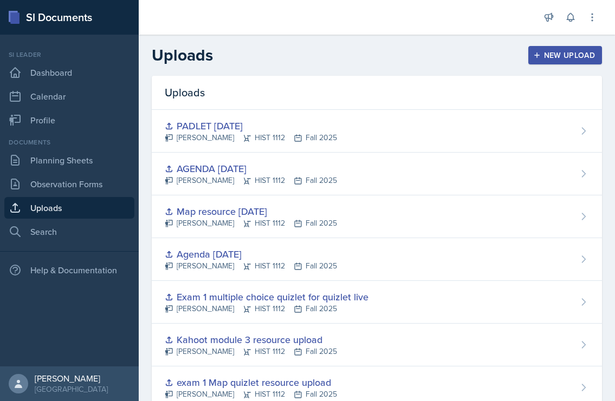
click at [570, 62] on button "New Upload" at bounding box center [565, 55] width 74 height 18
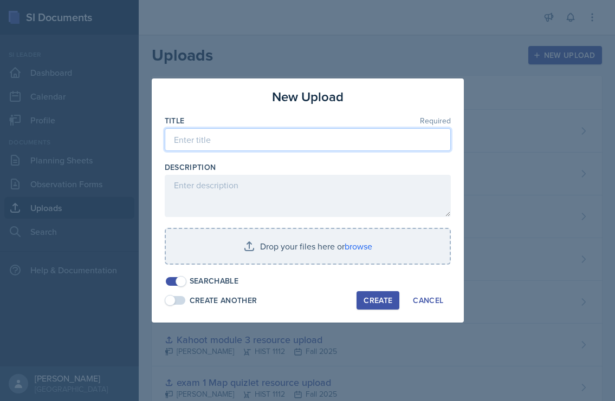
click at [295, 137] on input at bounding box center [308, 139] width 286 height 23
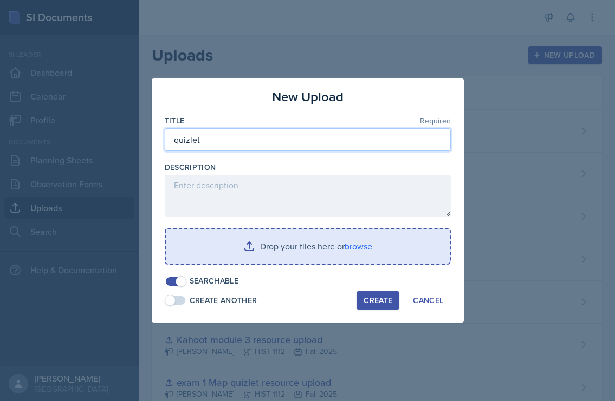
type input "quizlet"
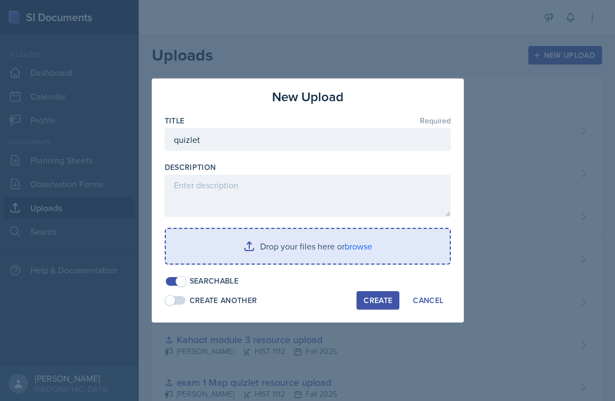
click at [268, 251] on input "file" at bounding box center [308, 246] width 284 height 35
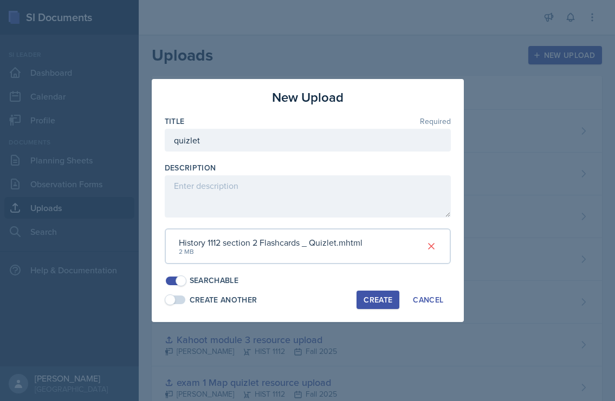
click at [376, 301] on div "Create" at bounding box center [377, 300] width 29 height 9
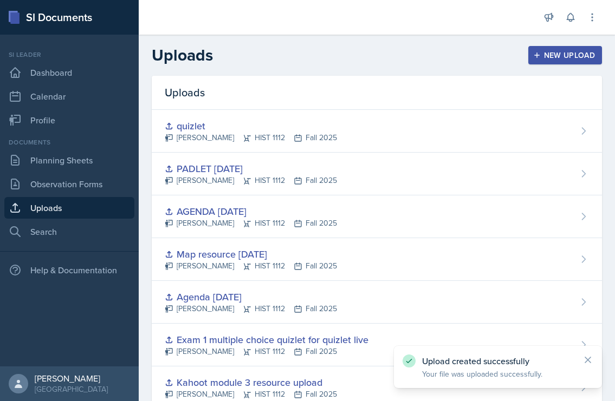
click at [571, 51] on div "New Upload" at bounding box center [565, 55] width 60 height 9
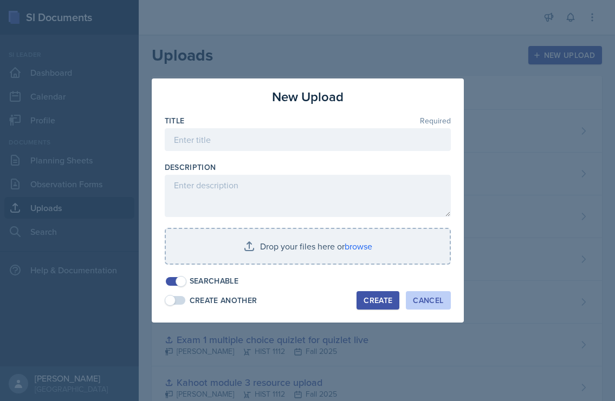
click at [436, 296] on div "Cancel" at bounding box center [428, 300] width 30 height 9
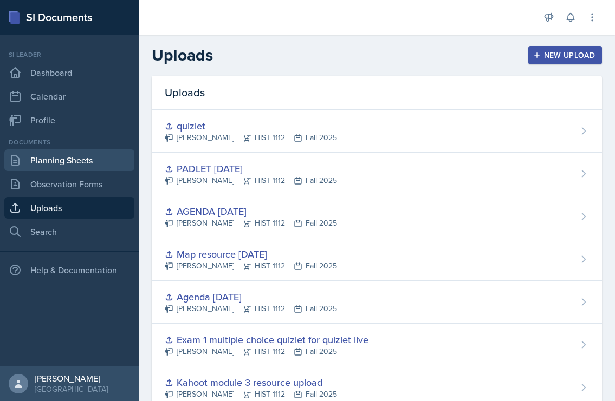
click at [61, 156] on link "Planning Sheets" at bounding box center [69, 160] width 130 height 22
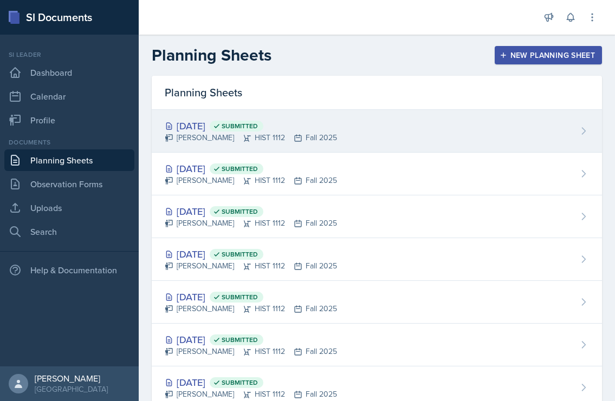
click at [221, 125] on div "[DATE] Submitted" at bounding box center [251, 126] width 172 height 15
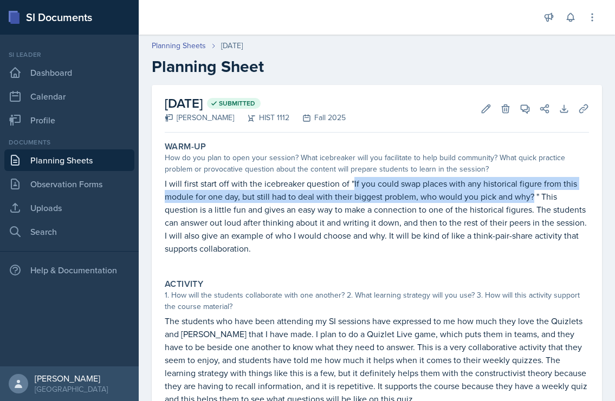
drag, startPoint x: 353, startPoint y: 185, endPoint x: 534, endPoint y: 197, distance: 181.2
click at [534, 197] on p "I will first start off with the icebreaker question of "If you could swap place…" at bounding box center [377, 216] width 424 height 78
copy p "If you could swap places with any historical figure from this module for one da…"
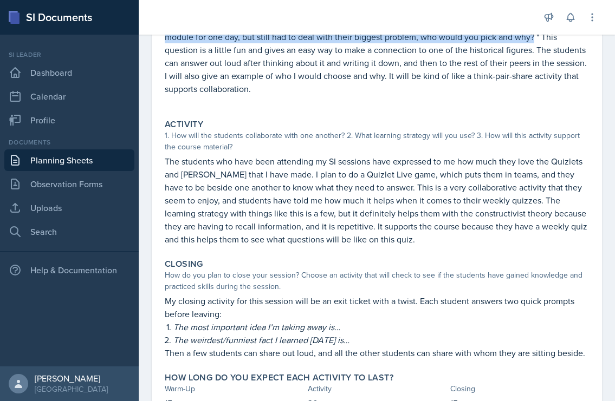
scroll to position [212, 0]
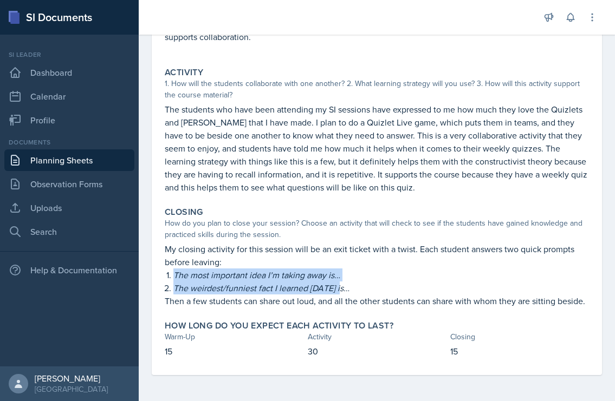
drag, startPoint x: 165, startPoint y: 278, endPoint x: 341, endPoint y: 290, distance: 176.4
click at [341, 290] on div "My closing activity for this session will be an exit ticket with a twist. Each …" at bounding box center [377, 275] width 424 height 65
copy ol "The most important idea I’m taking away is… The weirdest/funniest fact I learne…"
click at [69, 203] on link "Uploads" at bounding box center [69, 208] width 130 height 22
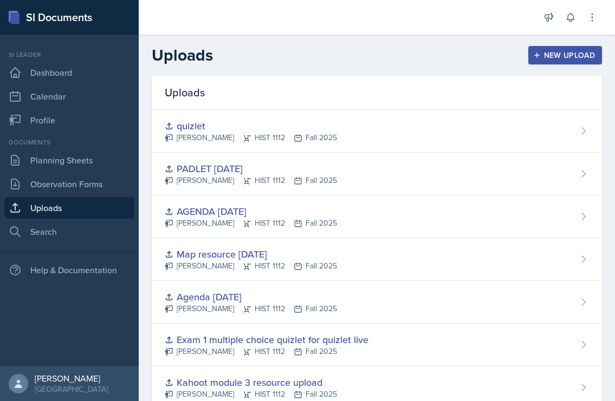
click at [554, 56] on div "New Upload" at bounding box center [565, 55] width 60 height 9
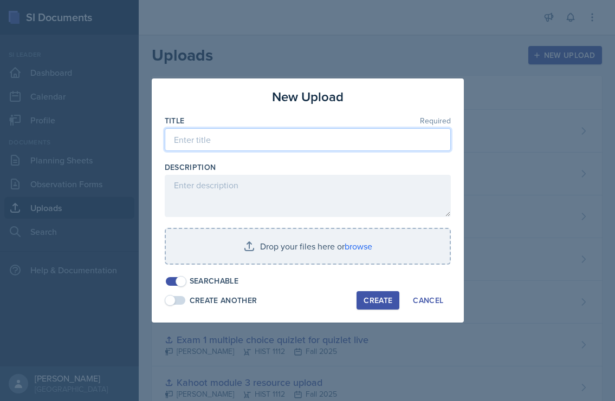
click at [377, 143] on input at bounding box center [308, 139] width 286 height 23
type input "g"
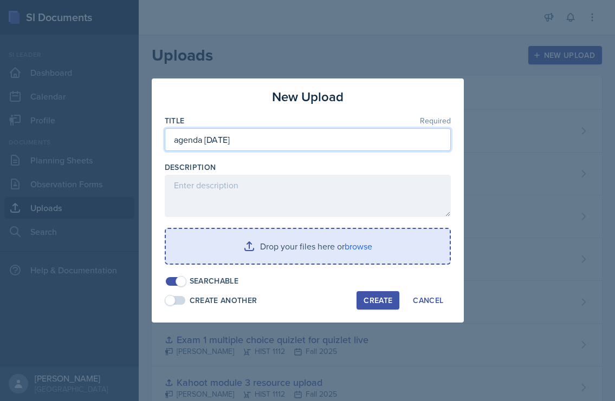
type input "agenda [DATE]"
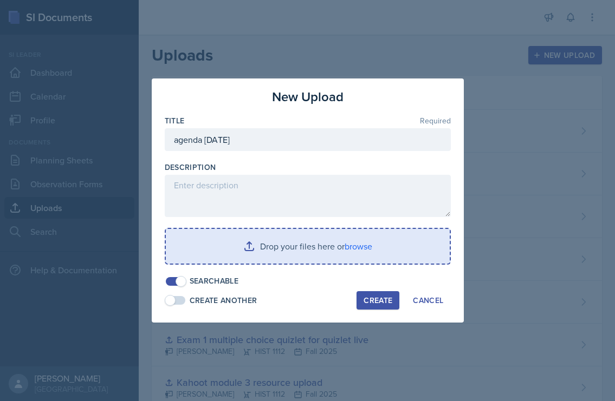
click at [308, 252] on input "file" at bounding box center [308, 246] width 284 height 35
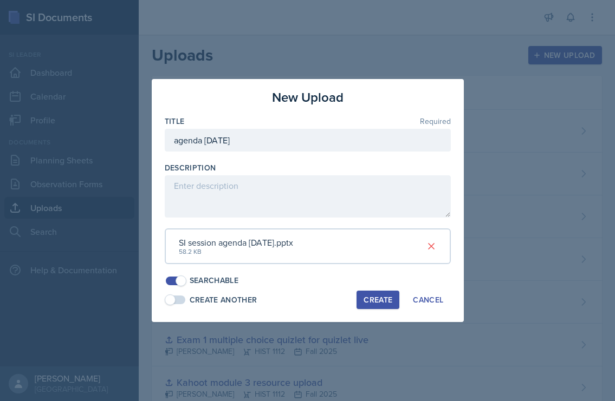
click at [374, 296] on div "Create" at bounding box center [377, 300] width 29 height 9
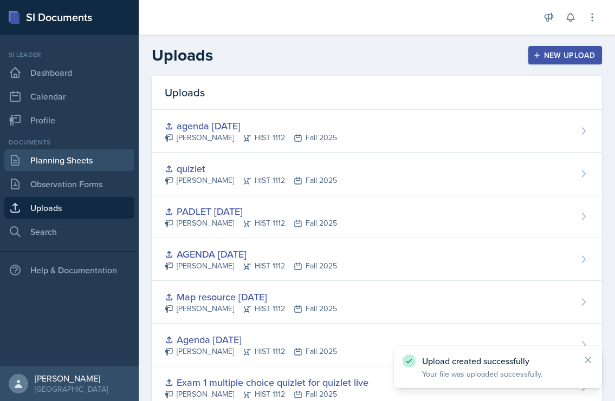
click at [91, 166] on link "Planning Sheets" at bounding box center [69, 160] width 130 height 22
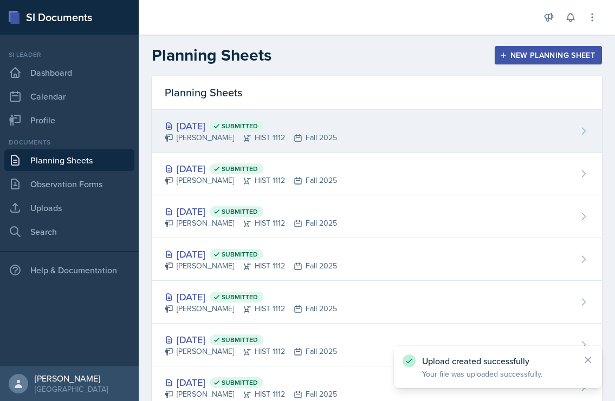
click at [292, 138] on div "[PERSON_NAME] HIST 1112 Fall 2025" at bounding box center [251, 137] width 172 height 11
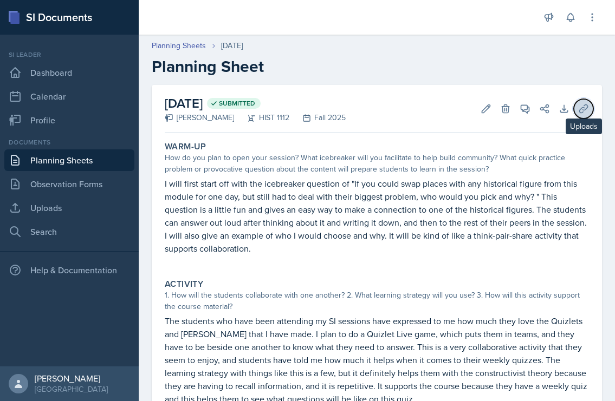
click at [583, 106] on icon at bounding box center [583, 108] width 11 height 11
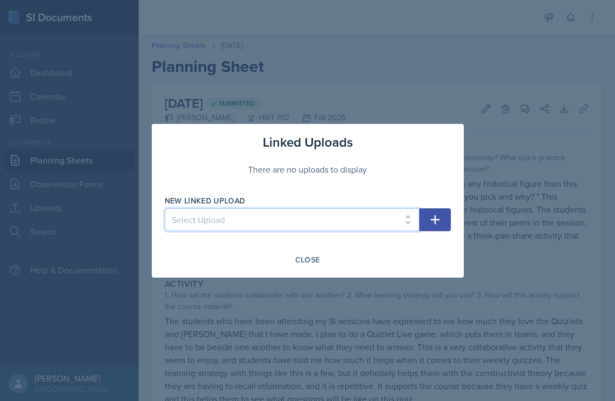
click at [380, 216] on select "Select Upload Session 2 planning sheet module 1 Session 2 planning sheet module…" at bounding box center [292, 219] width 254 height 23
select select "1078019a-74ca-42ca-aed3-3b0f8b78164d"
click at [165, 208] on select "Select Upload Session 2 planning sheet module 1 Session 2 planning sheet module…" at bounding box center [292, 219] width 254 height 23
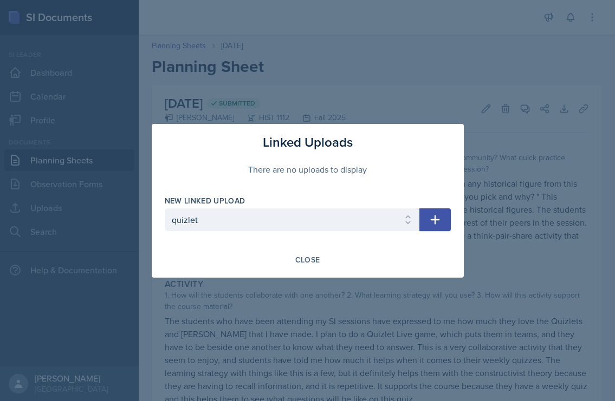
click at [440, 221] on icon "button" at bounding box center [434, 219] width 13 height 13
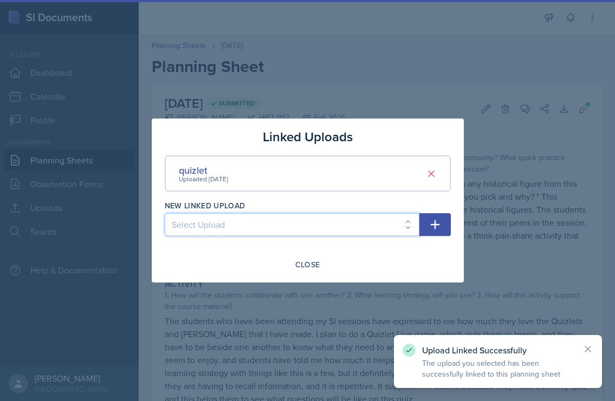
click at [345, 229] on select "Select Upload Session 2 planning sheet module 1 Session 2 planning sheet module…" at bounding box center [292, 224] width 254 height 23
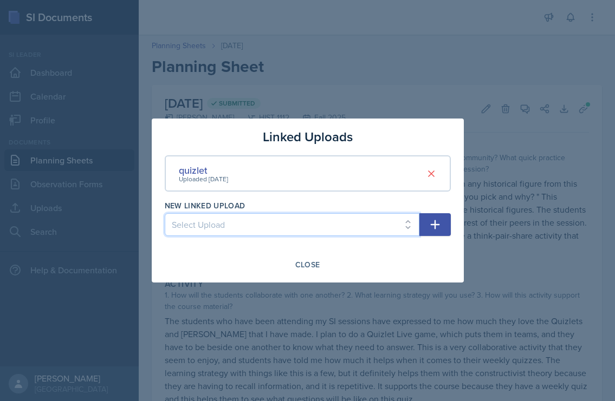
select select "57c6d8a2-1225-4e04-a014-e69cce246636"
click at [165, 213] on select "Select Upload Session 2 planning sheet module 1 Session 2 planning sheet module…" at bounding box center [292, 224] width 254 height 23
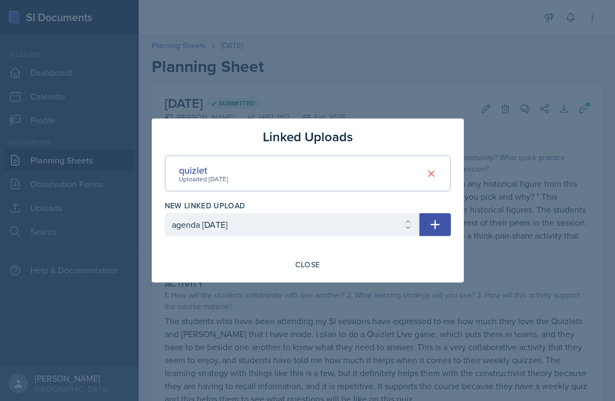
click at [430, 227] on icon "button" at bounding box center [434, 224] width 13 height 13
select select
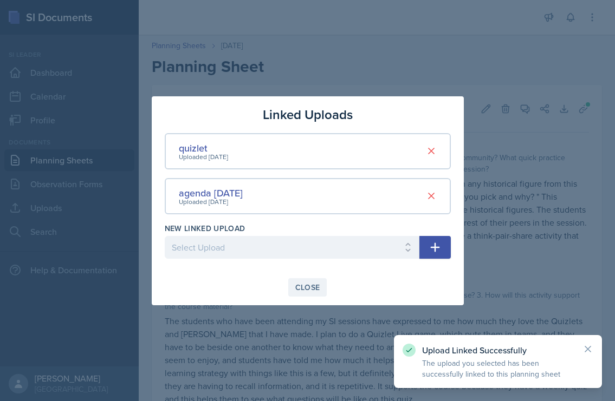
click at [300, 283] on div "Close" at bounding box center [307, 287] width 25 height 9
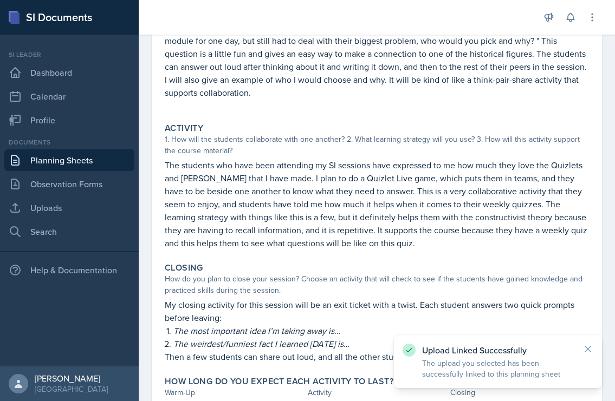
scroll to position [212, 0]
